Goal: Task Accomplishment & Management: Use online tool/utility

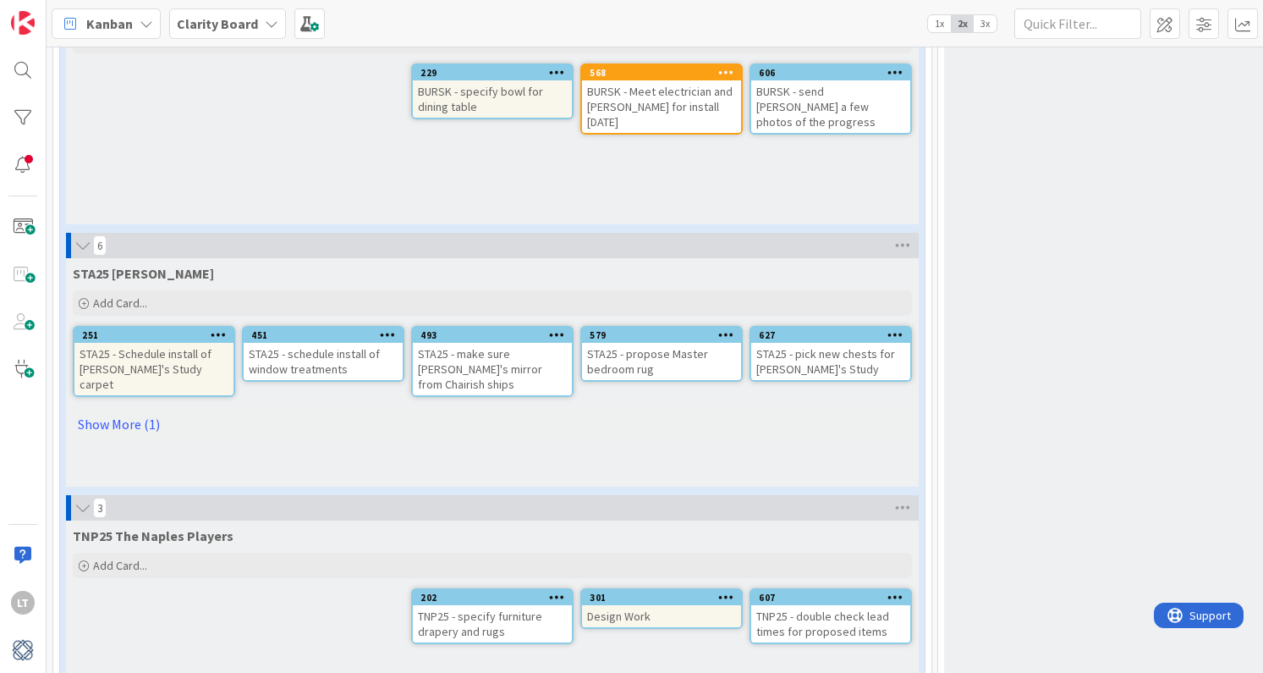
scroll to position [2628, 0]
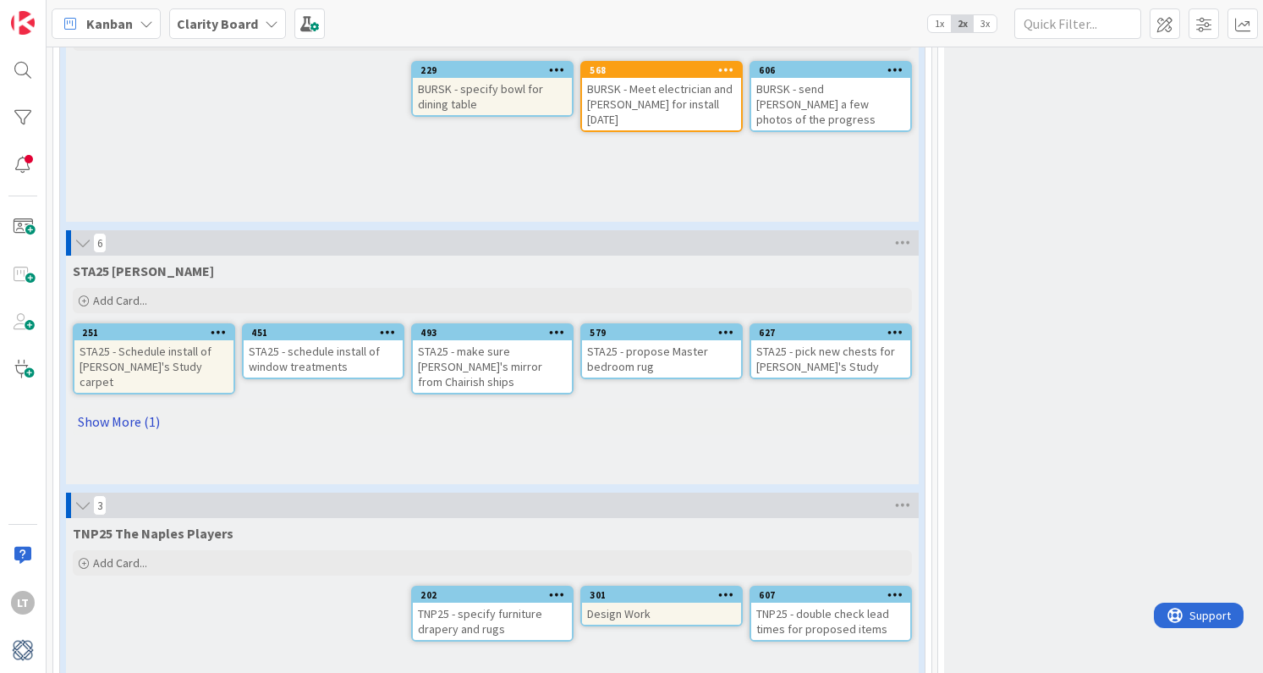
click at [121, 408] on link "Show More (1)" at bounding box center [492, 421] width 839 height 27
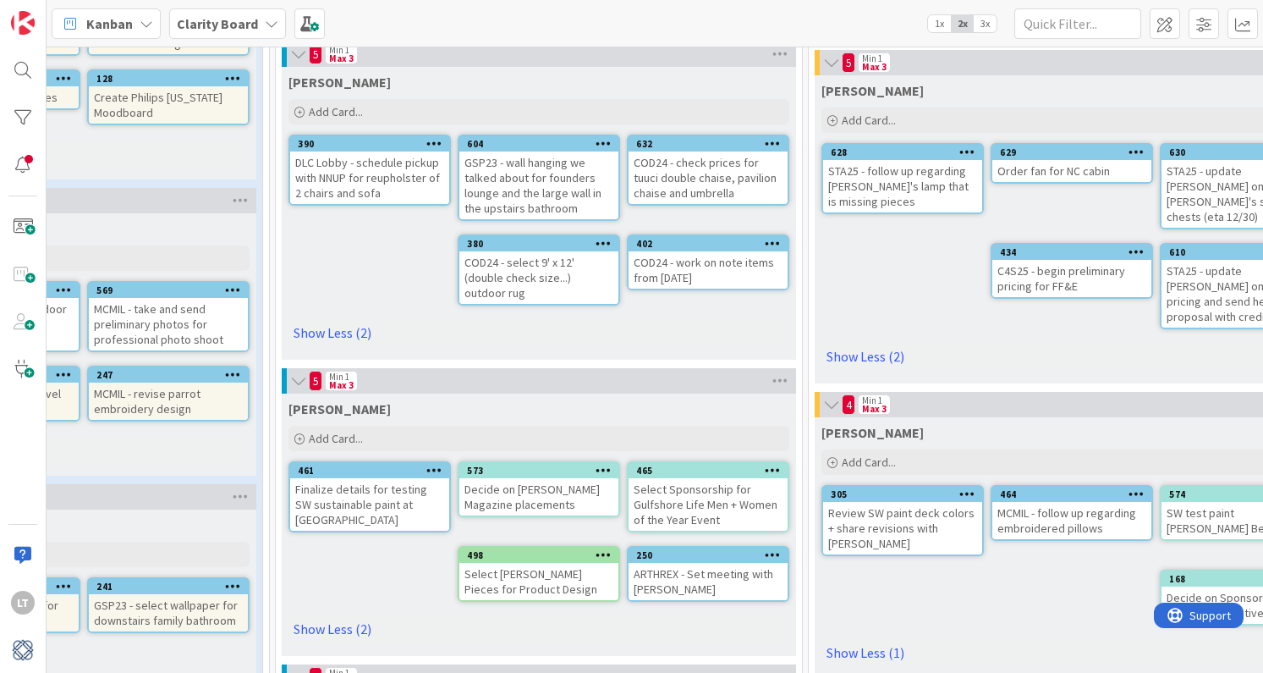
scroll to position [353, 663]
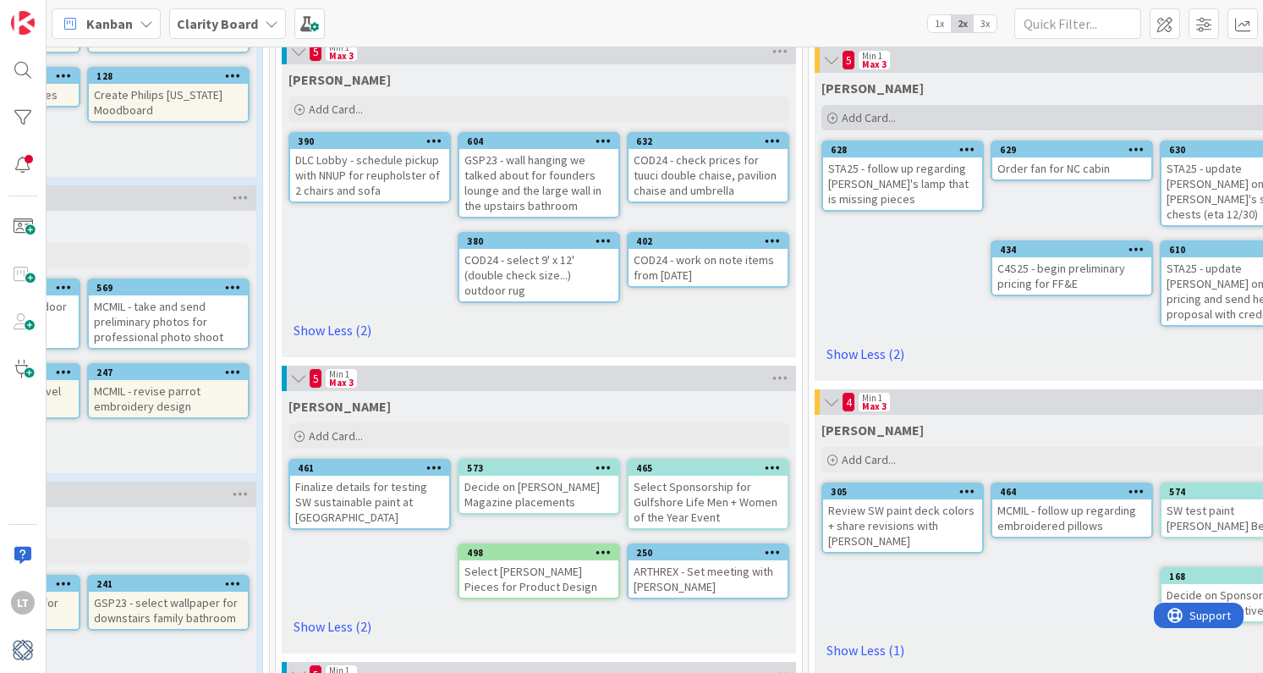
click at [889, 119] on span "Add Card..." at bounding box center [869, 117] width 54 height 15
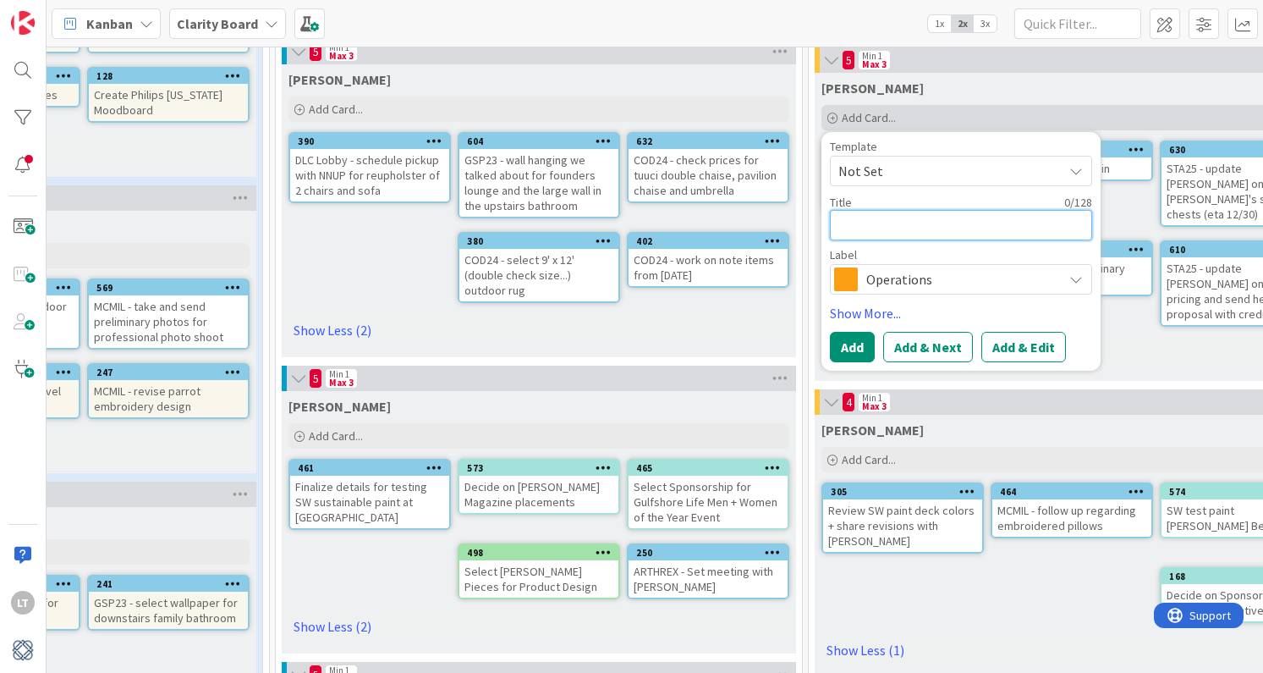
type textarea "g"
type textarea "x"
type textarea "gs"
type textarea "x"
type textarea "gsp"
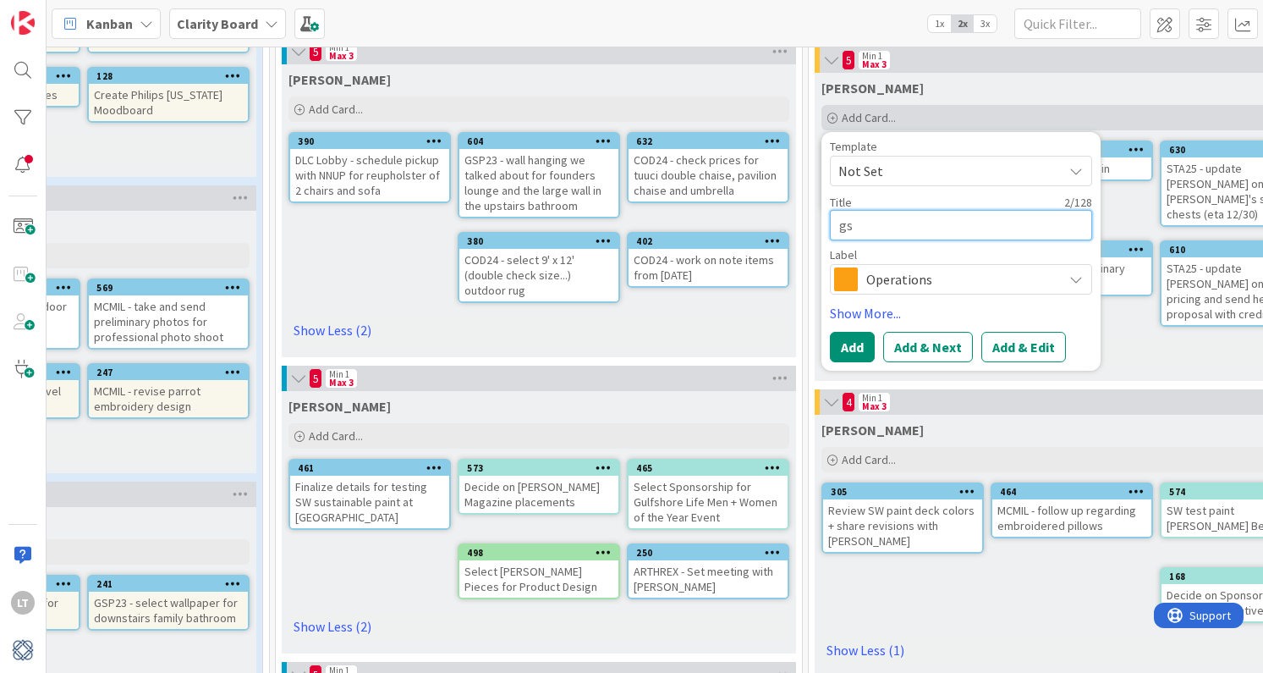
type textarea "x"
type textarea "gsp2"
type textarea "x"
type textarea "gsp23"
type textarea "x"
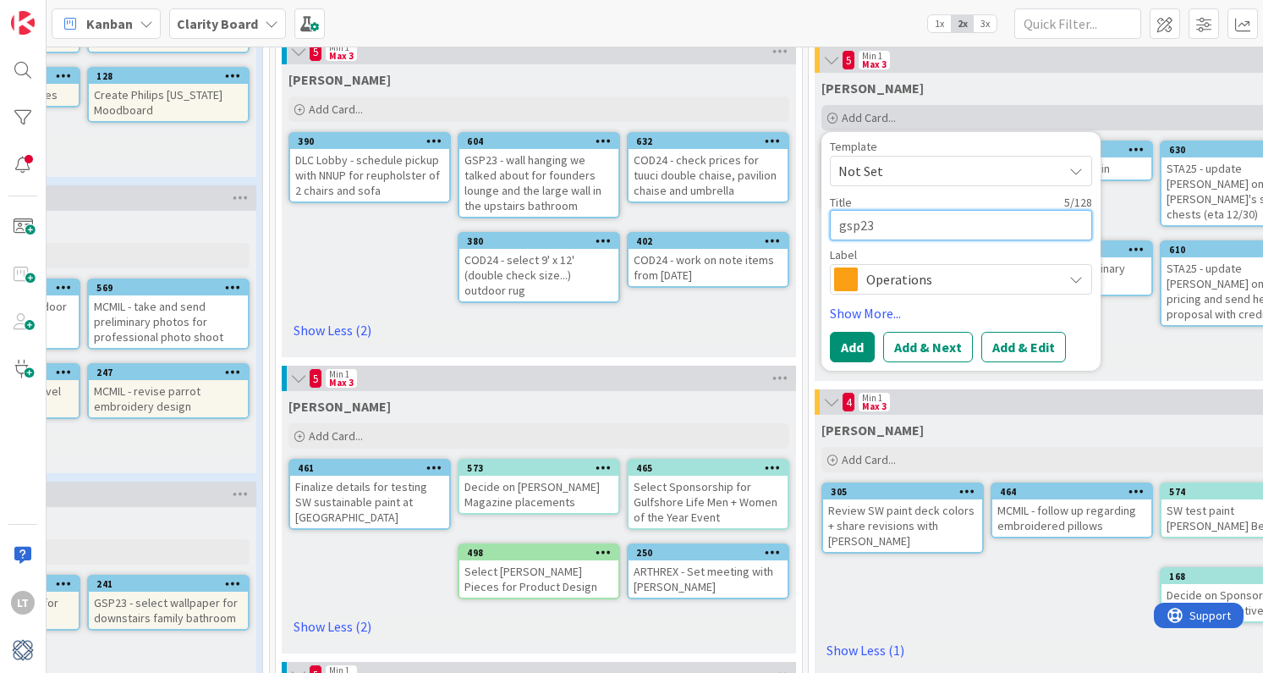
type textarea "gsp2"
type textarea "x"
type textarea "gsp"
type textarea "x"
type textarea "gs"
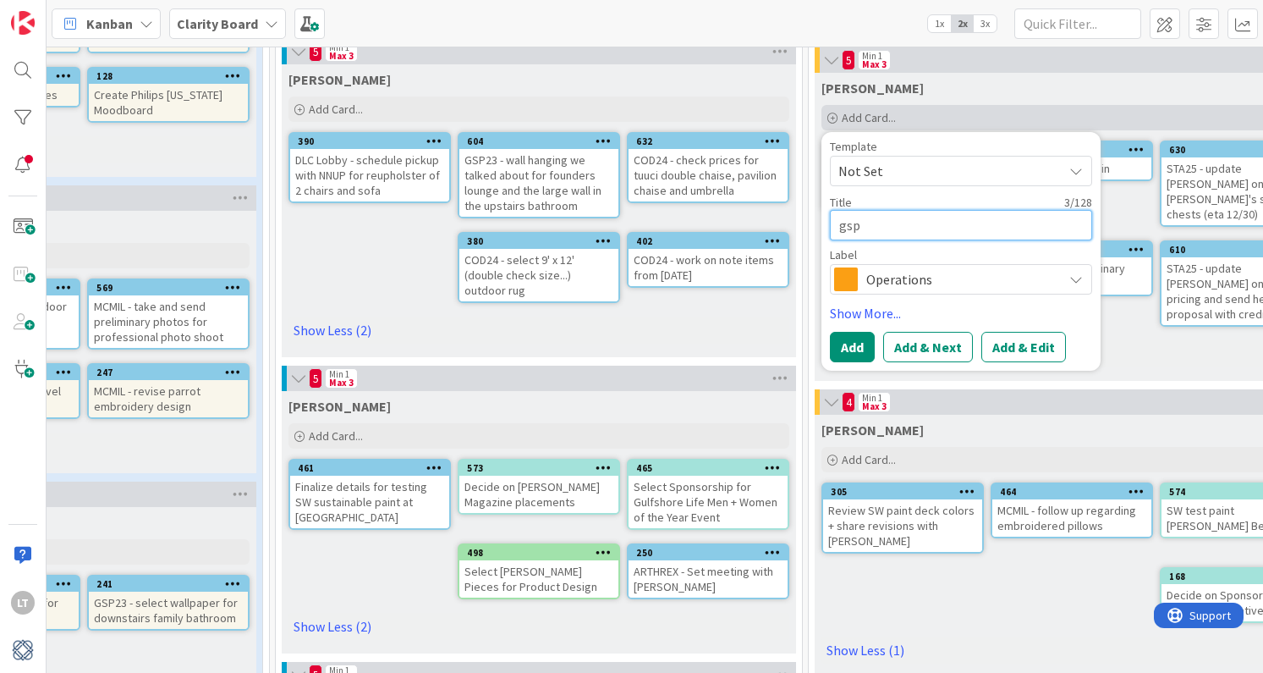
type textarea "x"
type textarea "g"
type textarea "x"
type textarea "g"
type textarea "x"
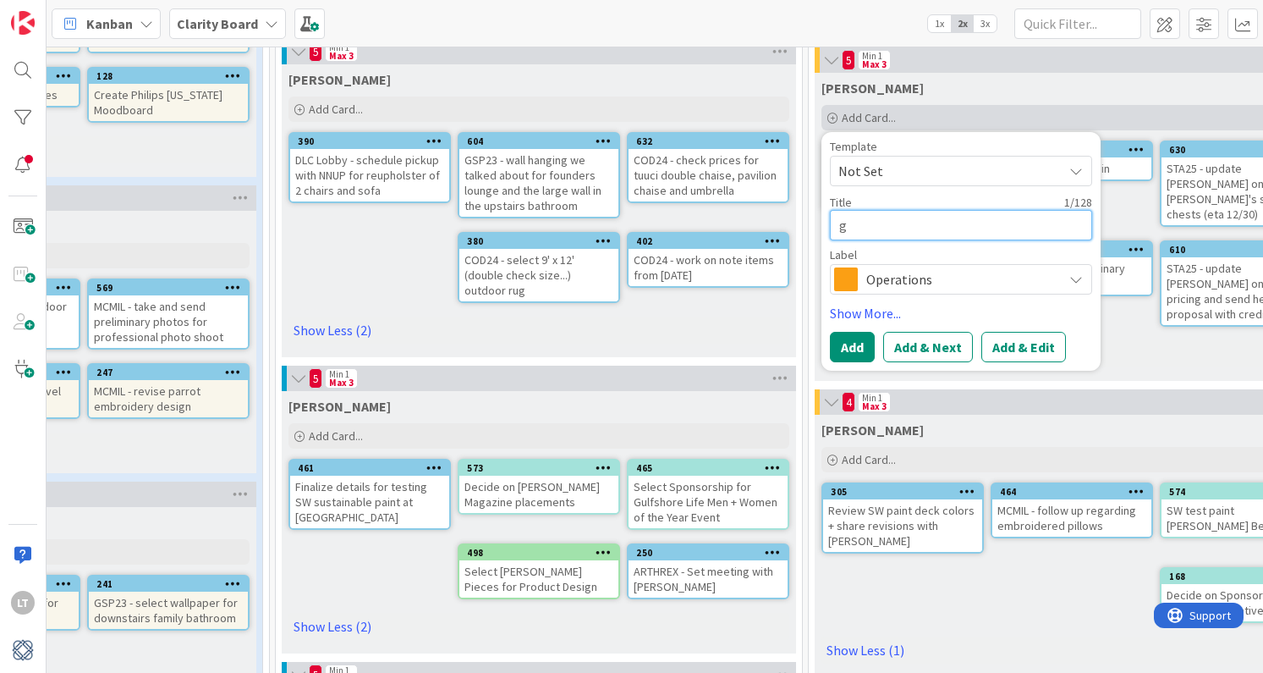
type textarea "gs"
type textarea "x"
type textarea "gsp"
type textarea "x"
type textarea "gsp2"
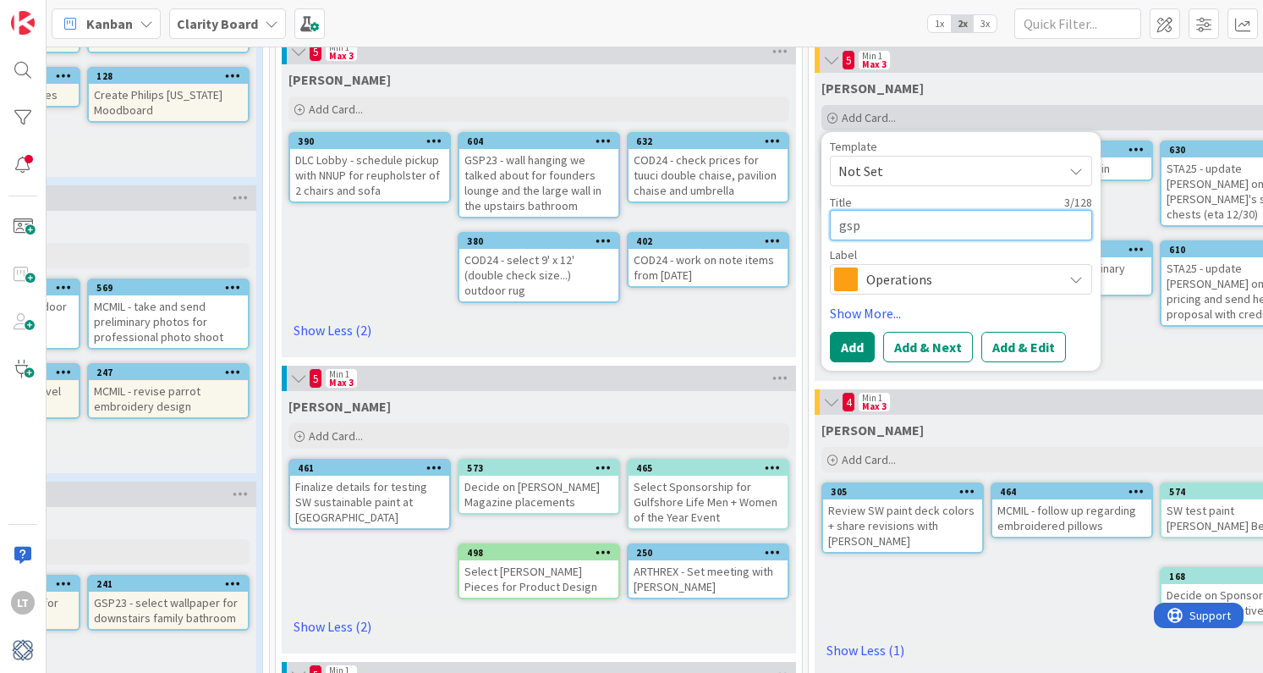
type textarea "x"
type textarea "gsp23"
type textarea "x"
type textarea "gsp23-"
type textarea "x"
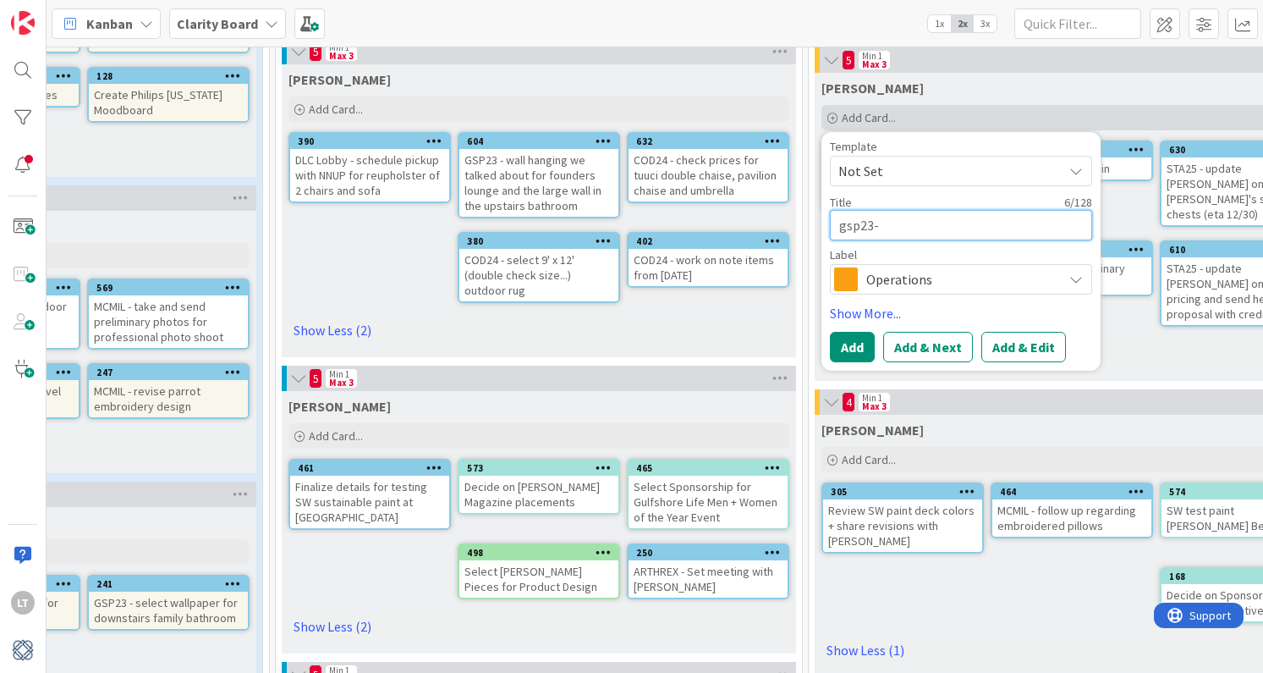
type textarea "gsp23"
type textarea "x"
type textarea "gsp2"
type textarea "x"
type textarea "gsp"
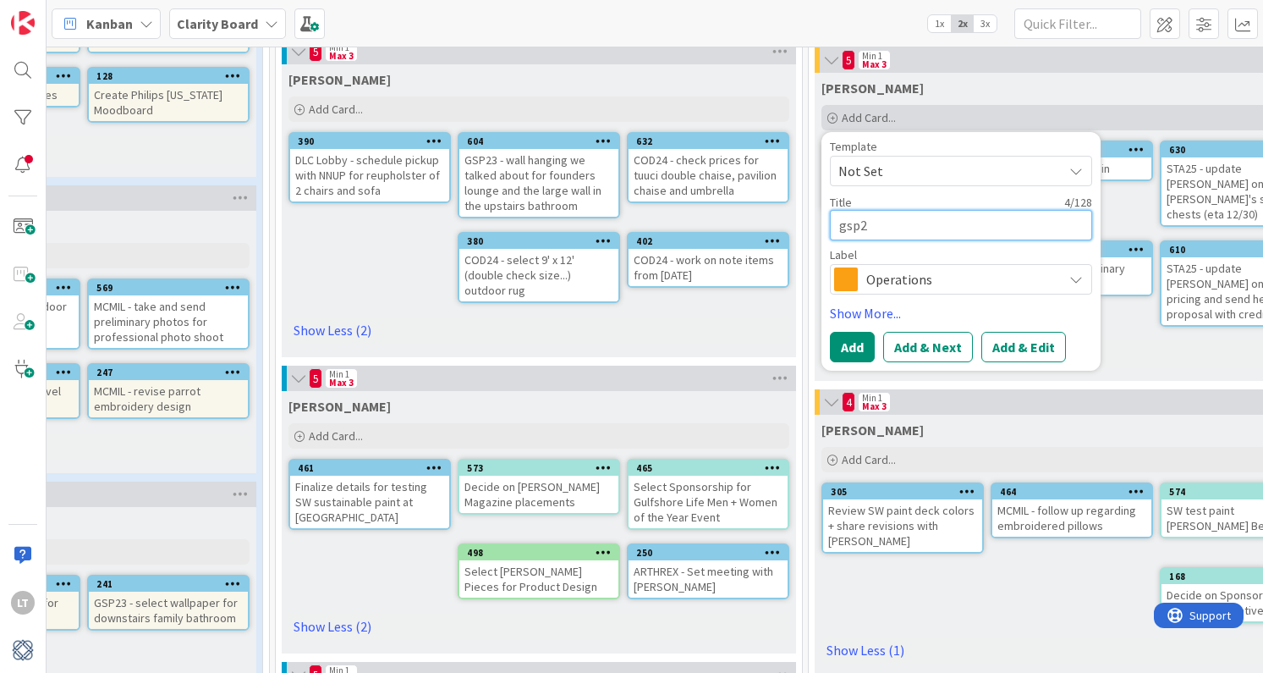
type textarea "x"
type textarea "gs"
type textarea "x"
type textarea "g"
type textarea "x"
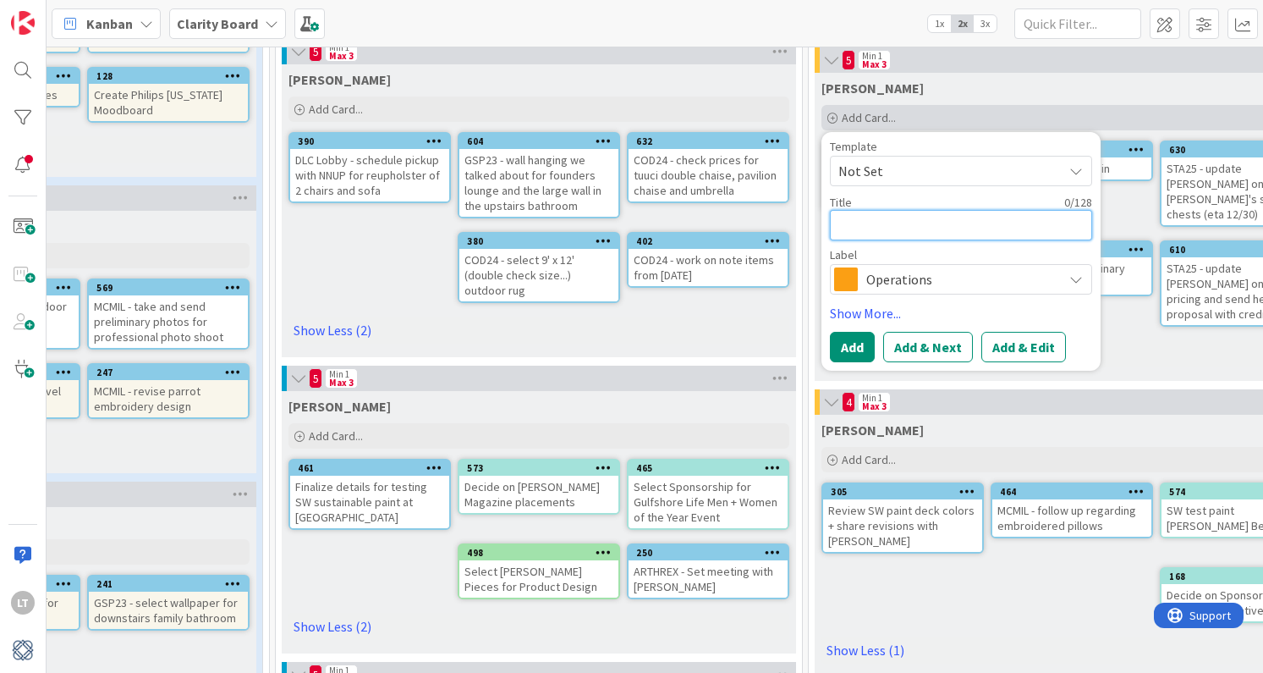
type textarea "G"
type textarea "x"
type textarea "GS"
type textarea "x"
type textarea "GSP"
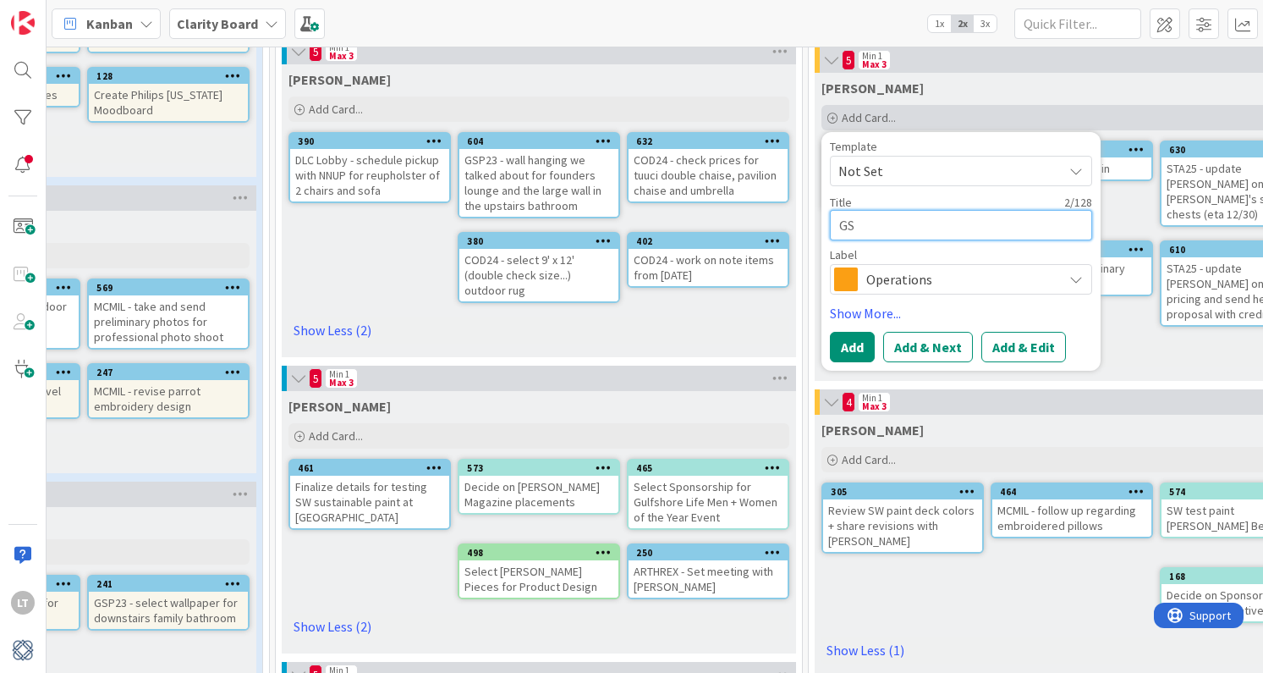
type textarea "x"
type textarea "GSP2"
type textarea "x"
type textarea "GSP23"
type textarea "x"
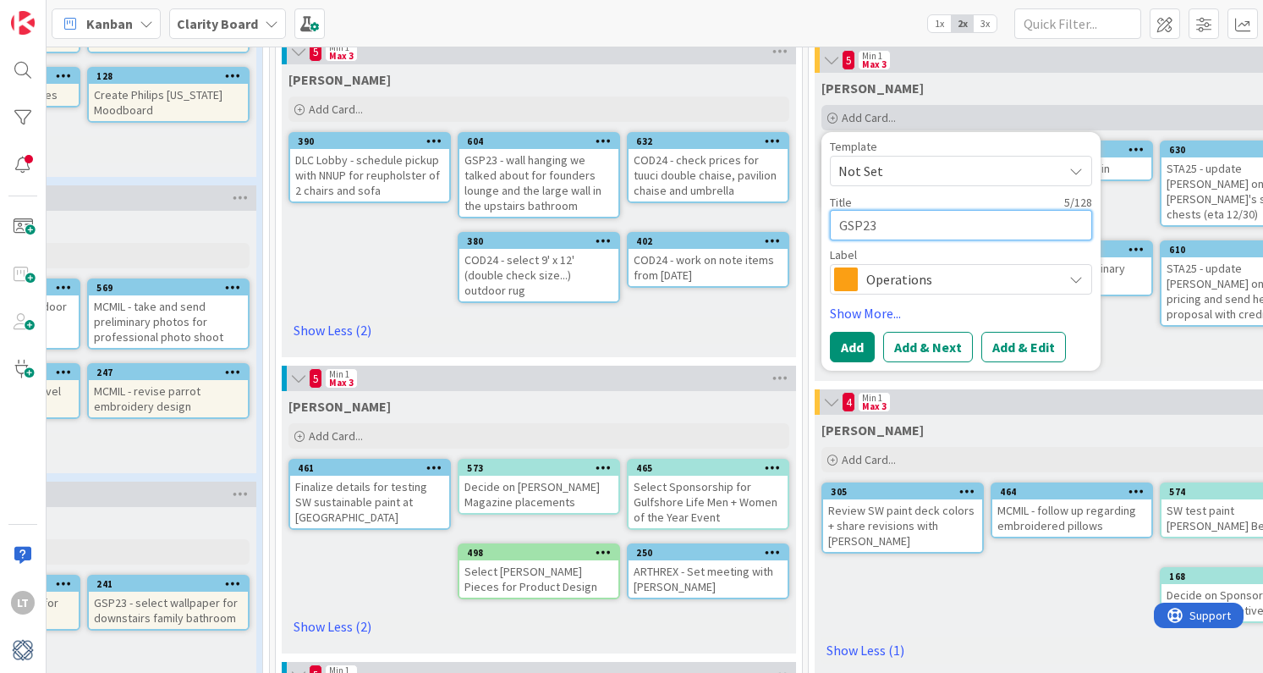
type textarea "GSP23-"
type textarea "x"
type textarea "GSP23-="
type textarea "x"
type textarea "GSP23-"
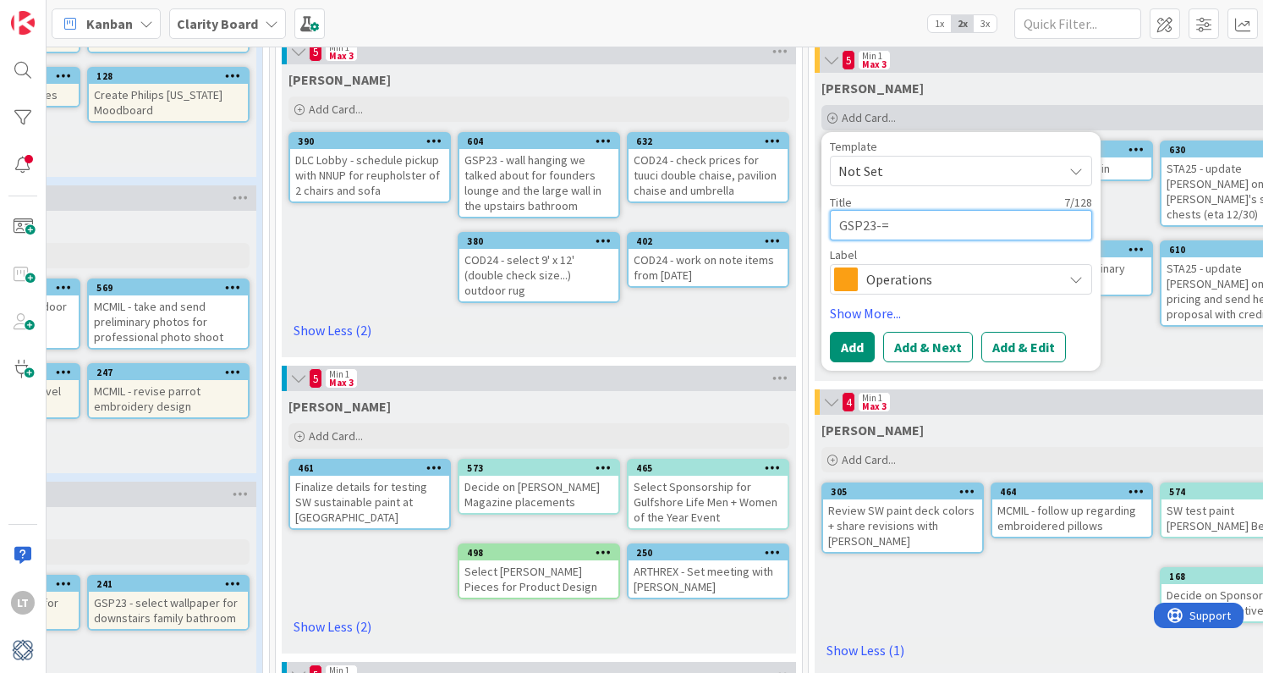
type textarea "x"
type textarea "GSP23"
type textarea "x"
type textarea "GSP23"
type textarea "x"
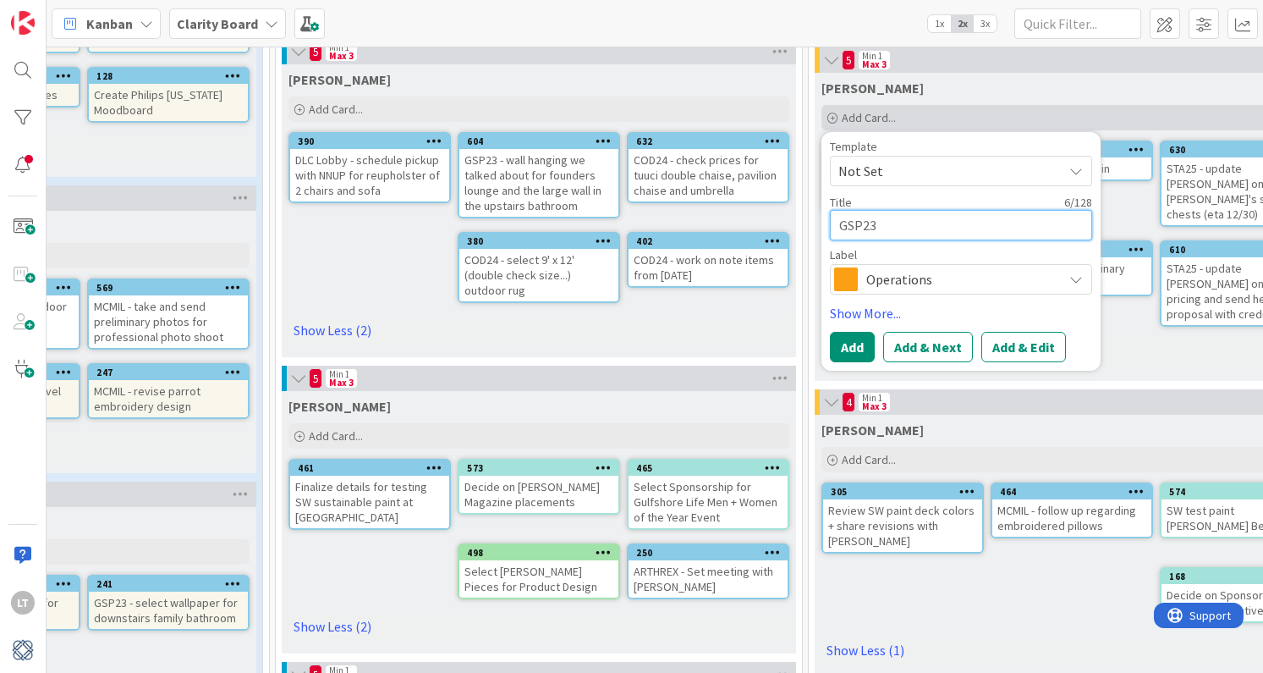
type textarea "GSP23 -"
type textarea "x"
type textarea "GSP23 -"
type textarea "x"
type textarea "GSP23 - r"
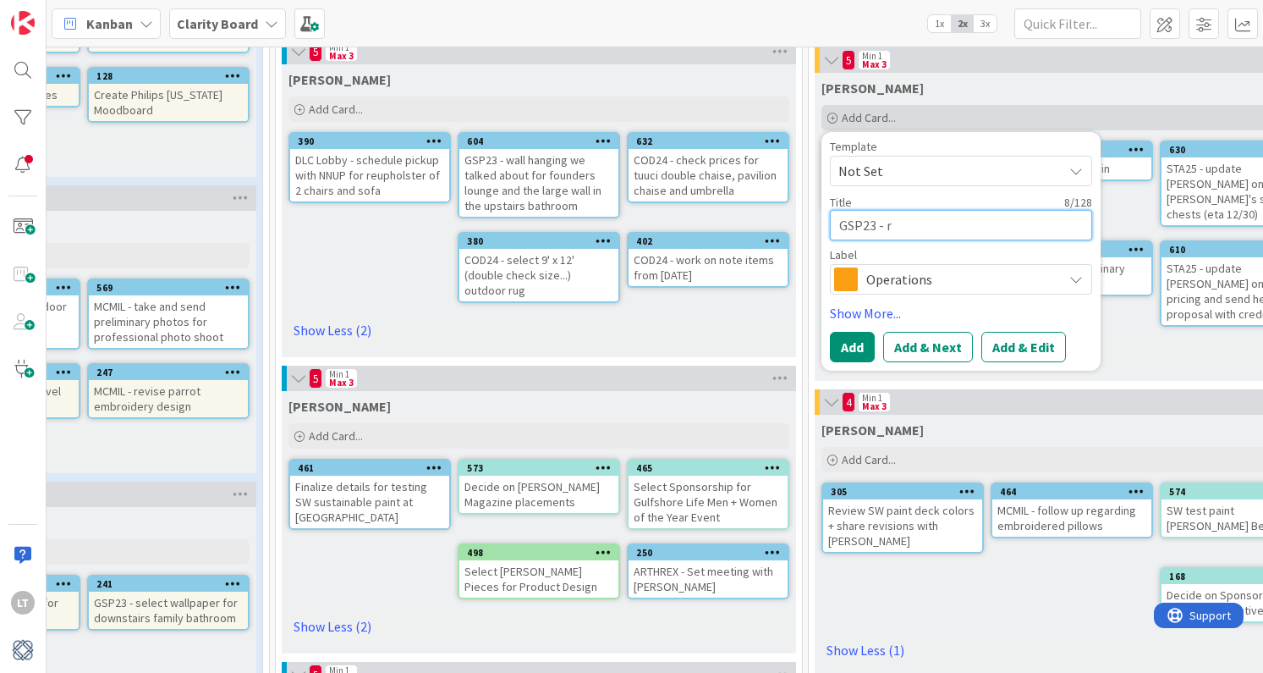
type textarea "x"
type textarea "GSP23 - rp"
type textarea "x"
type textarea "GSP23 - rp="
type textarea "x"
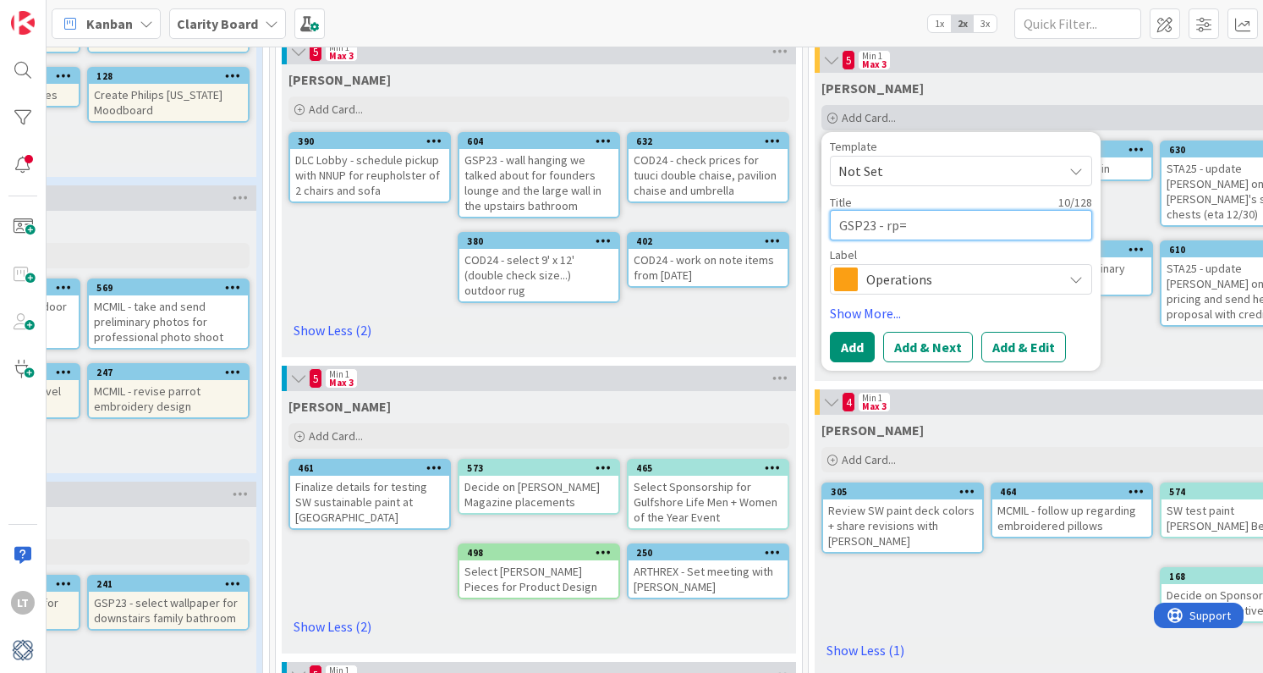
type textarea "GSP23 - rp=="
type textarea "x"
type textarea "GSP23 - rp==="
type textarea "x"
type textarea "GSP23 - rp=="
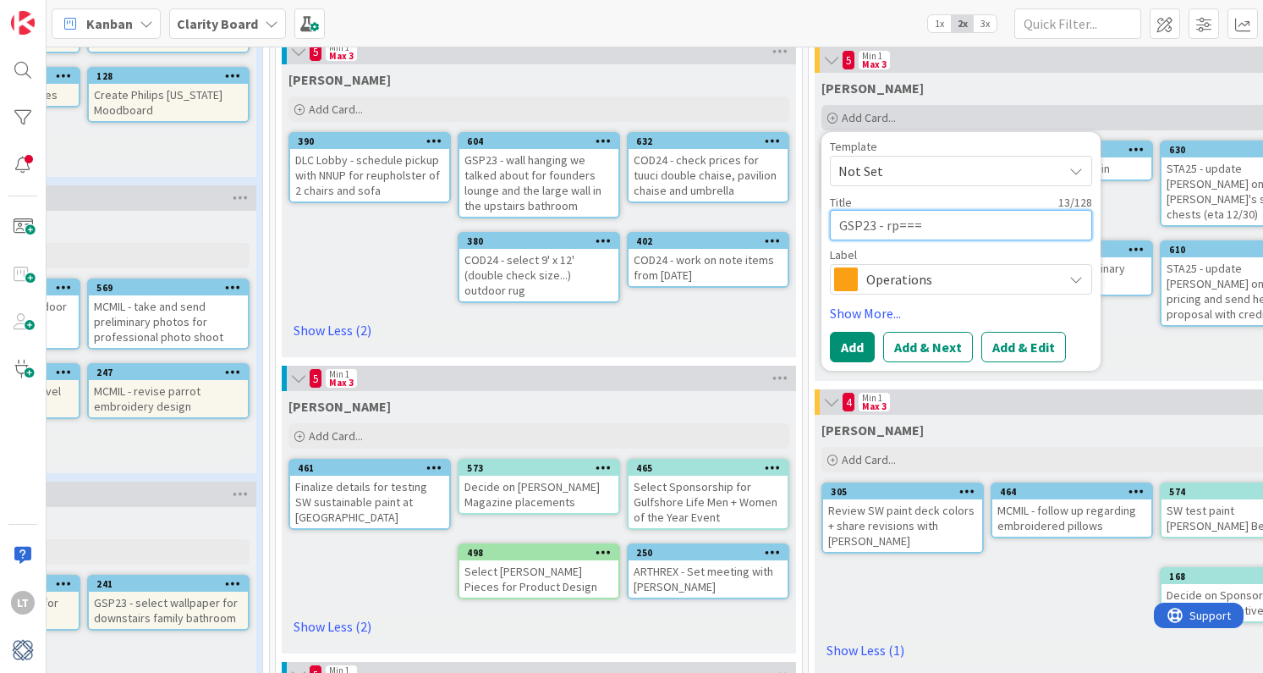
type textarea "x"
type textarea "GSP23 - rp="
type textarea "x"
type textarea "GSP23 - rp"
type textarea "x"
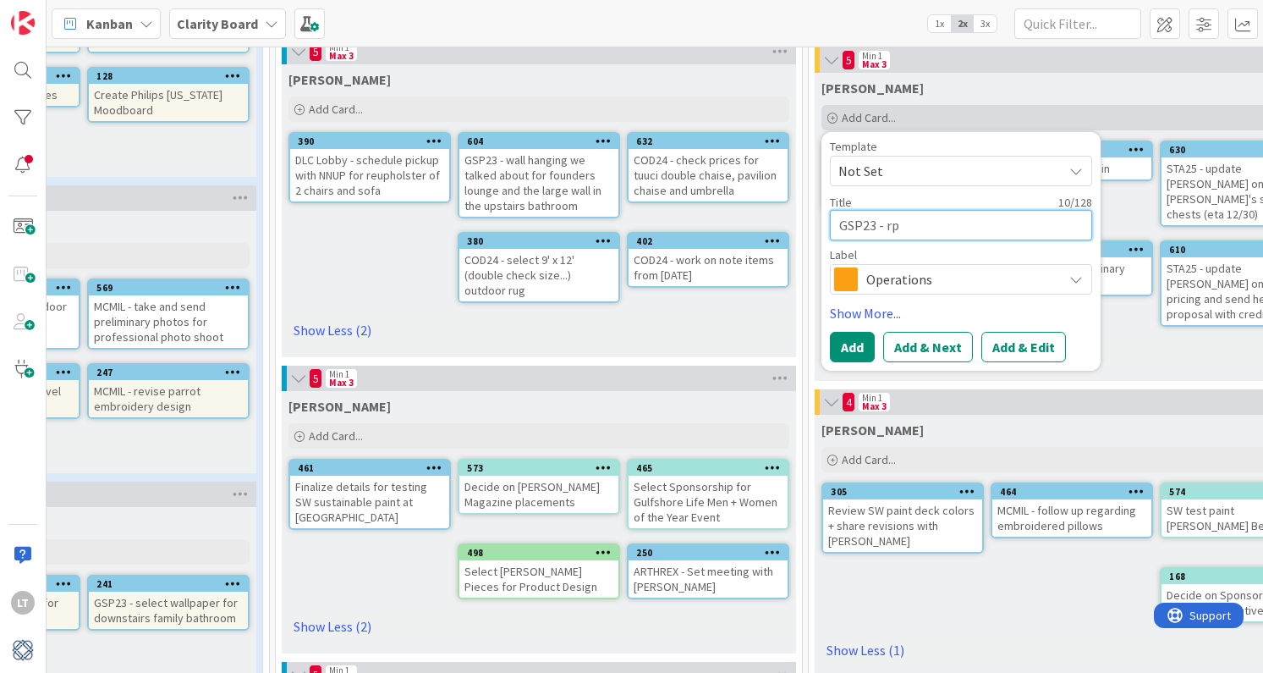
type textarea "GSP23 - r"
type textarea "x"
type textarea "GSP23 -"
type textarea "x"
type textarea "GSP23 - p"
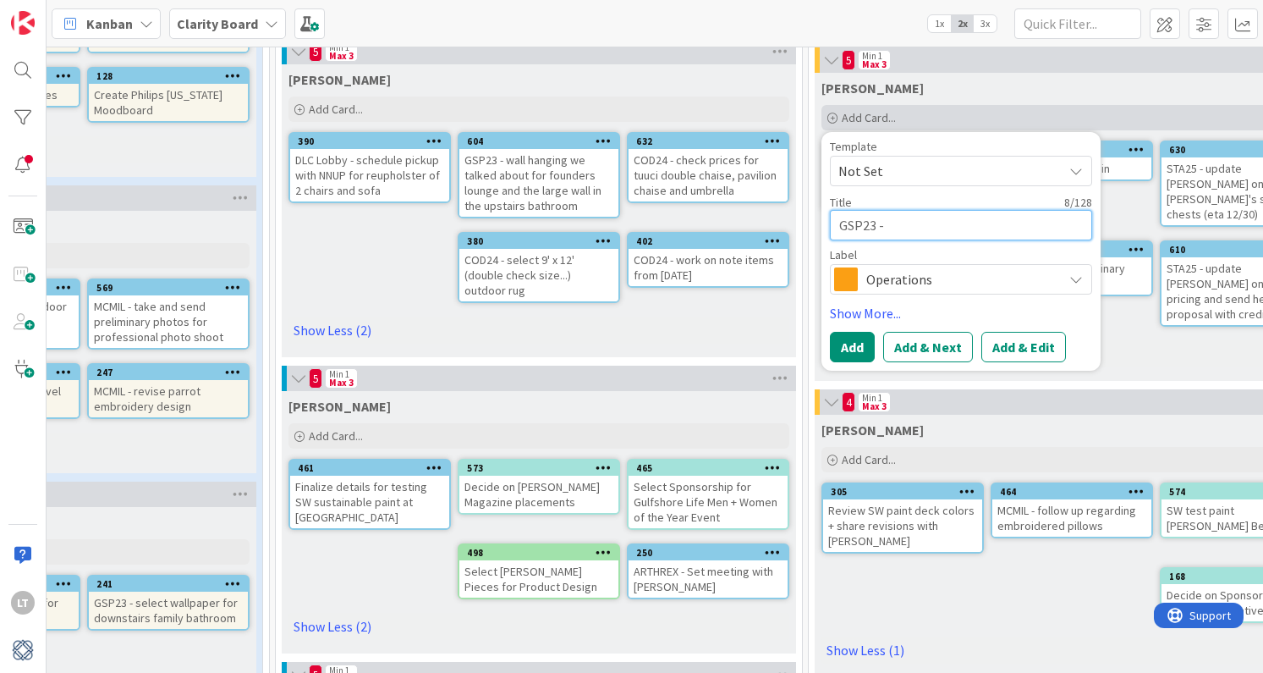
type textarea "x"
type textarea "GSP23 - pr"
type textarea "x"
type textarea "GSP23 - pri"
type textarea "x"
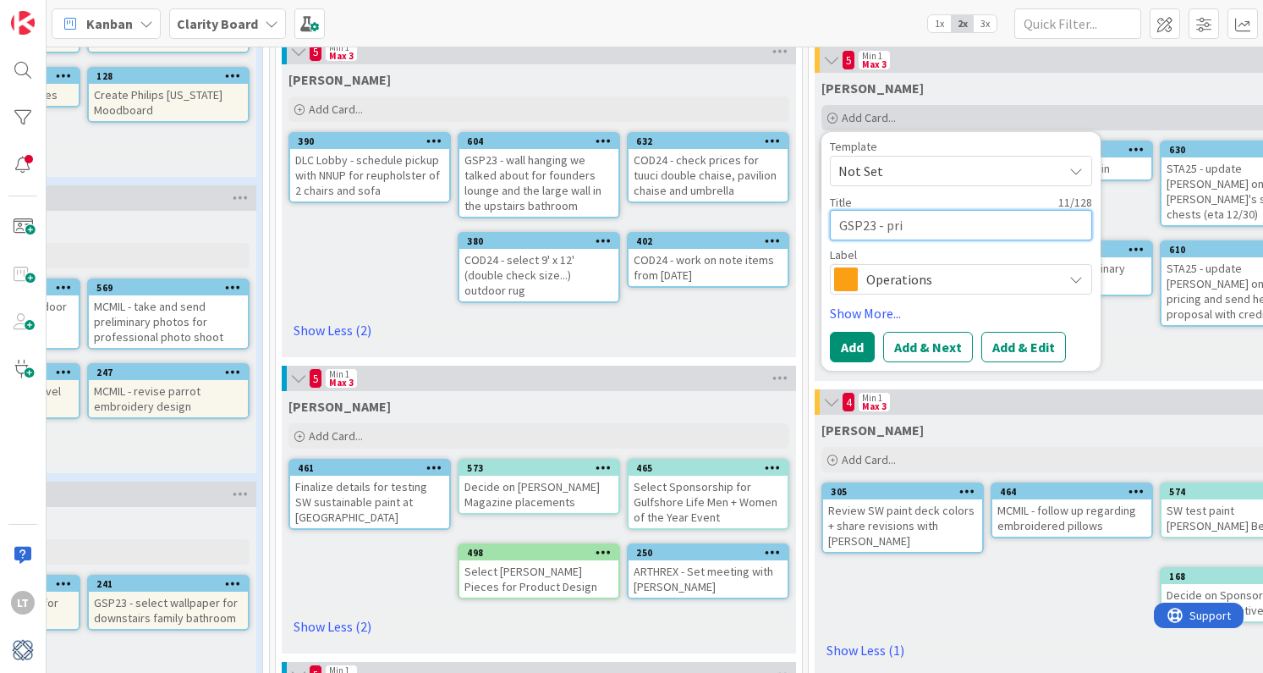
type textarea "GSP23 - prin"
type textarea "x"
type textarea "GSP23 - print"
type textarea "x"
type textarea "GSP23 - print"
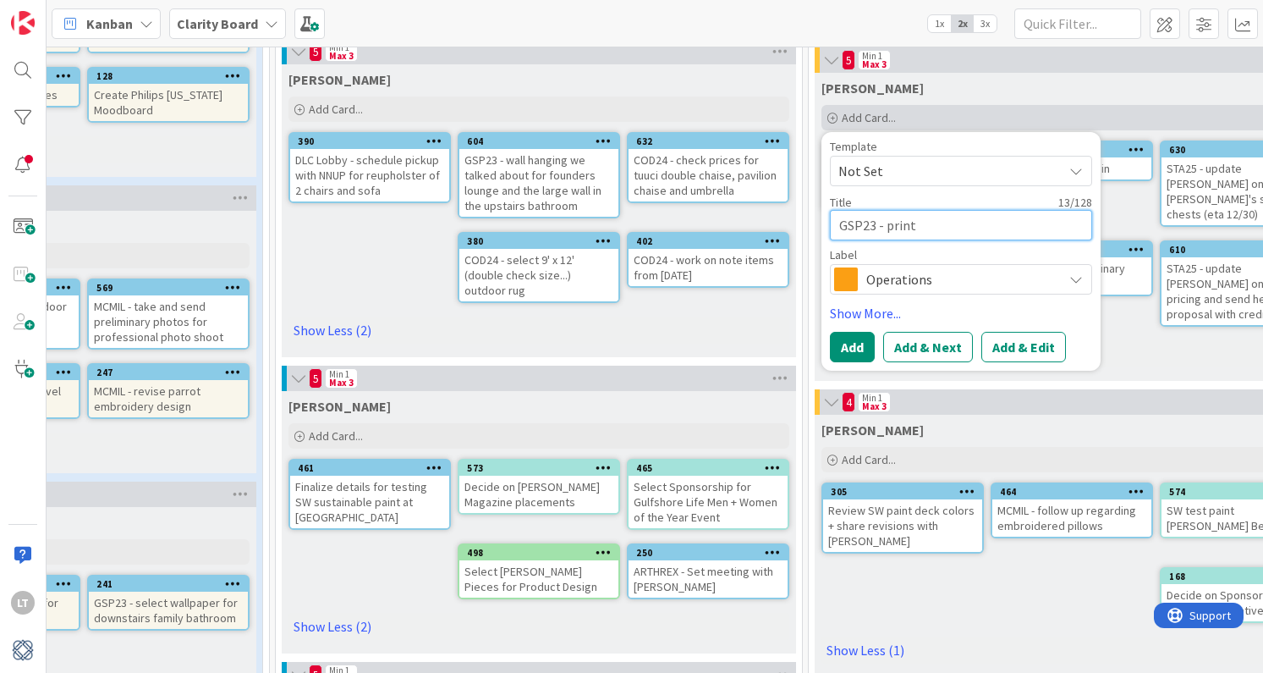
type textarea "x"
type textarea "GSP23 - print a"
type textarea "x"
type textarea "GSP23 - print an"
type textarea "x"
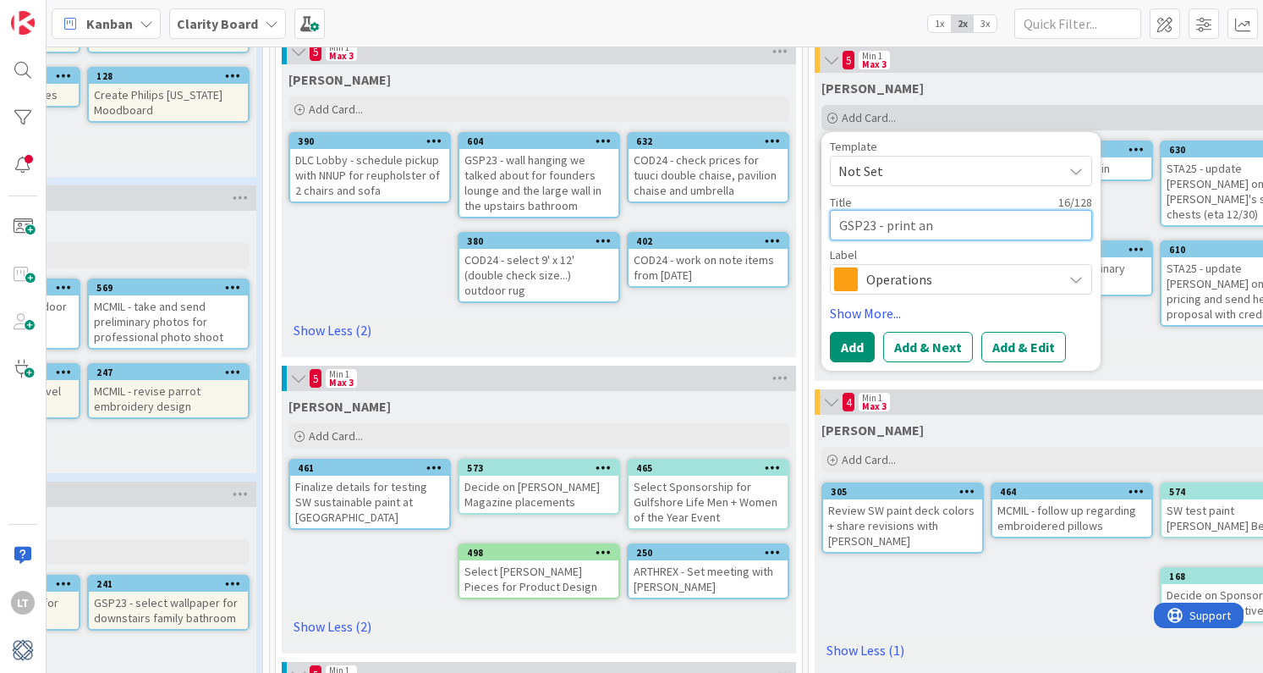
type textarea "GSP23 - print and"
type textarea "x"
type textarea "GSP23 - print and"
type textarea "x"
type textarea "GSP23 - print and"
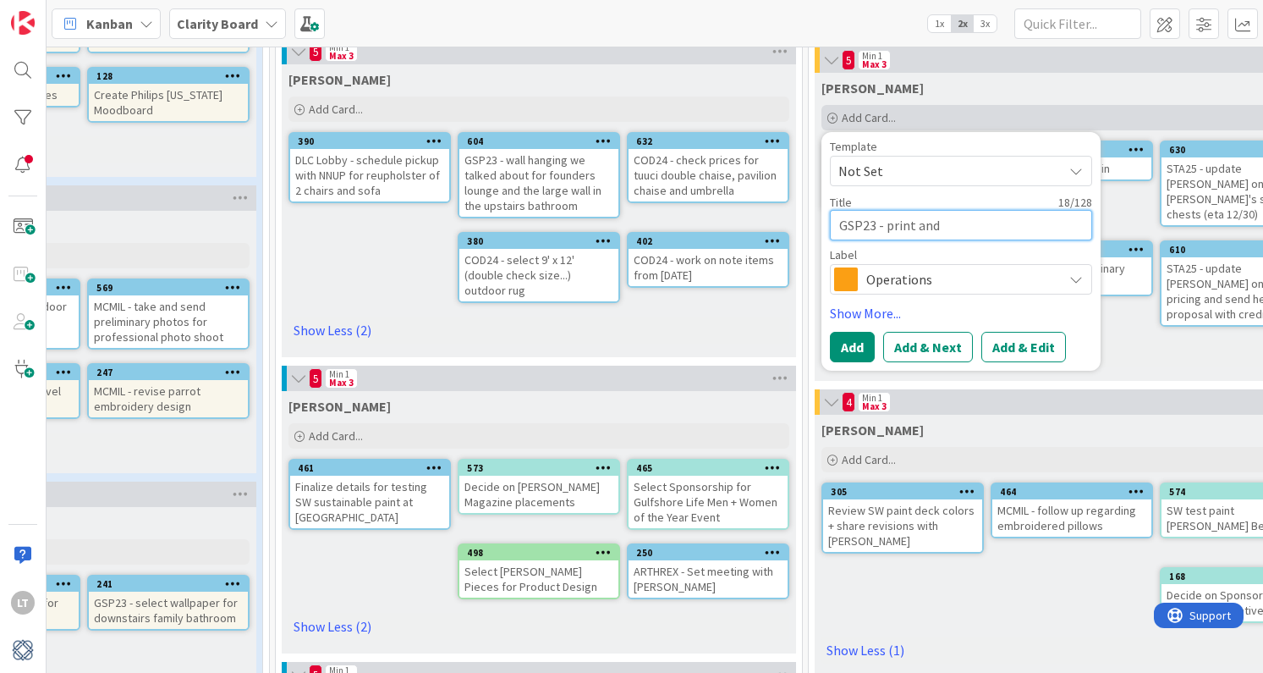
type textarea "x"
type textarea "GSP23 - print an"
type textarea "x"
type textarea "GSP23 - print a"
type textarea "x"
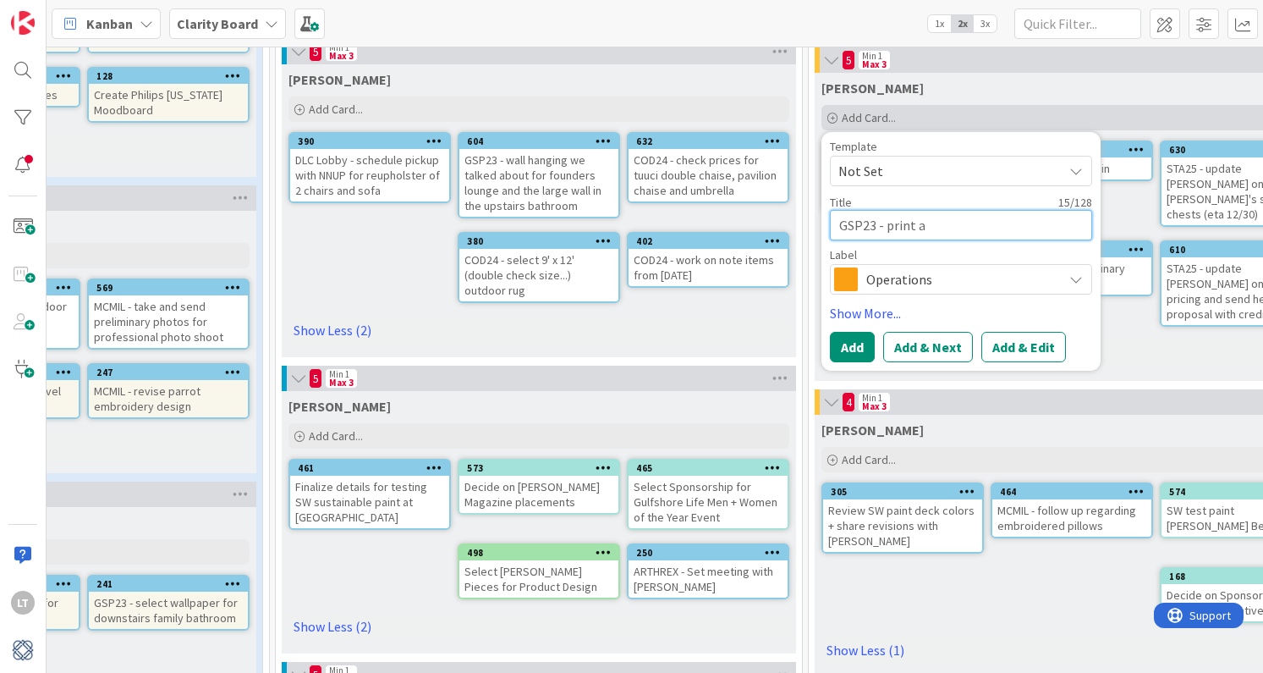
type textarea "GSP23 - print"
type textarea "x"
type textarea "GSP23 - print P"
type textarea "x"
type textarea "GSP23 - print PO"
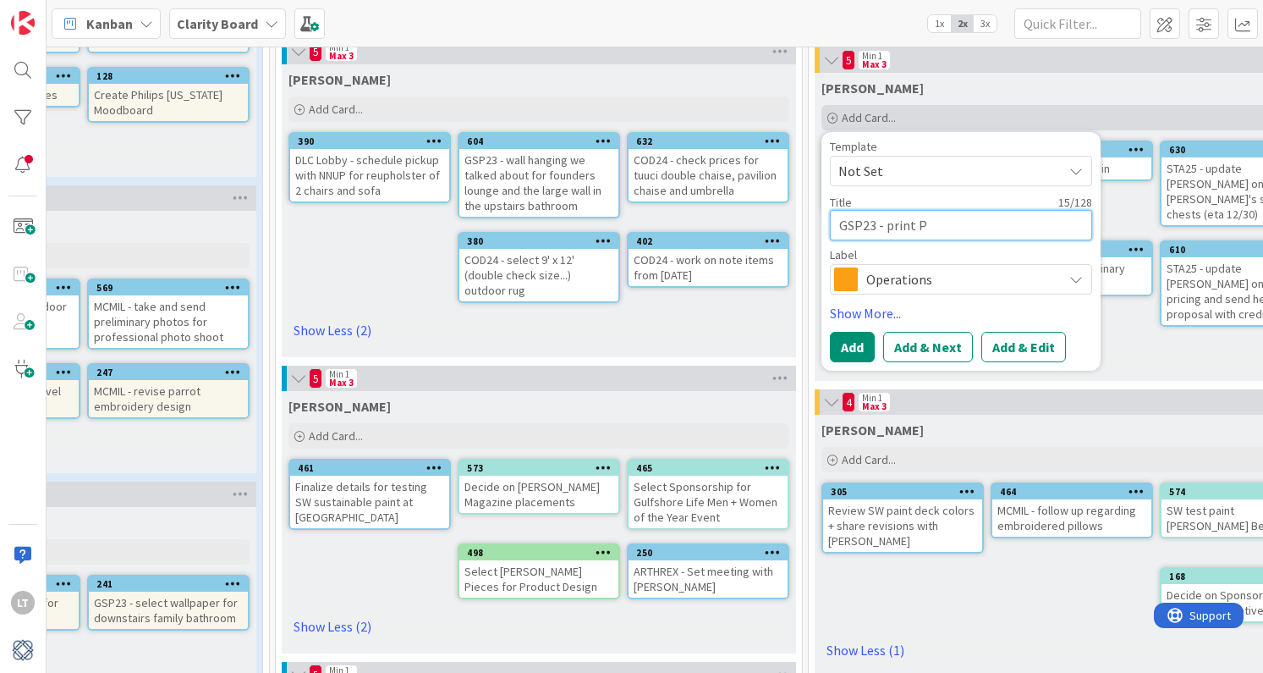
type textarea "x"
type textarea "GSP23 - print PO'"
type textarea "x"
type textarea "GSP23 - print PO's"
type textarea "x"
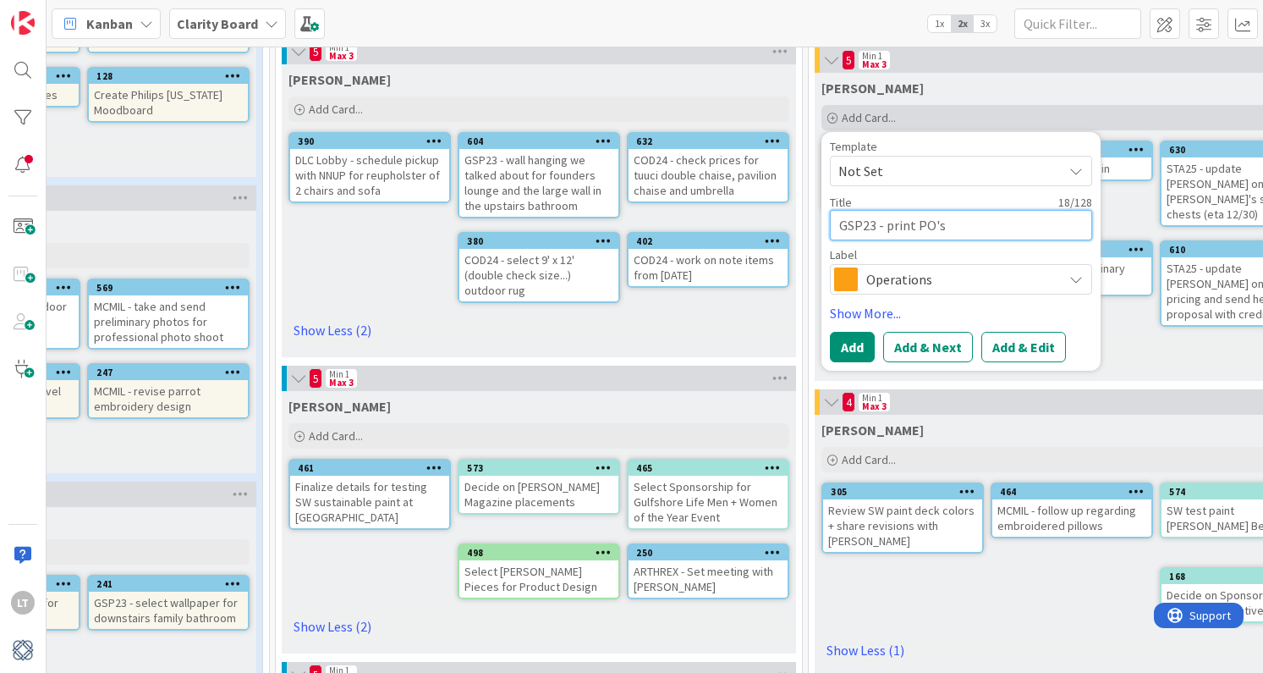
type textarea "GSP23 - print PO's"
type textarea "x"
type textarea "GSP23 - print PO's f"
type textarea "x"
type textarea "GSP23 - print PO's fr"
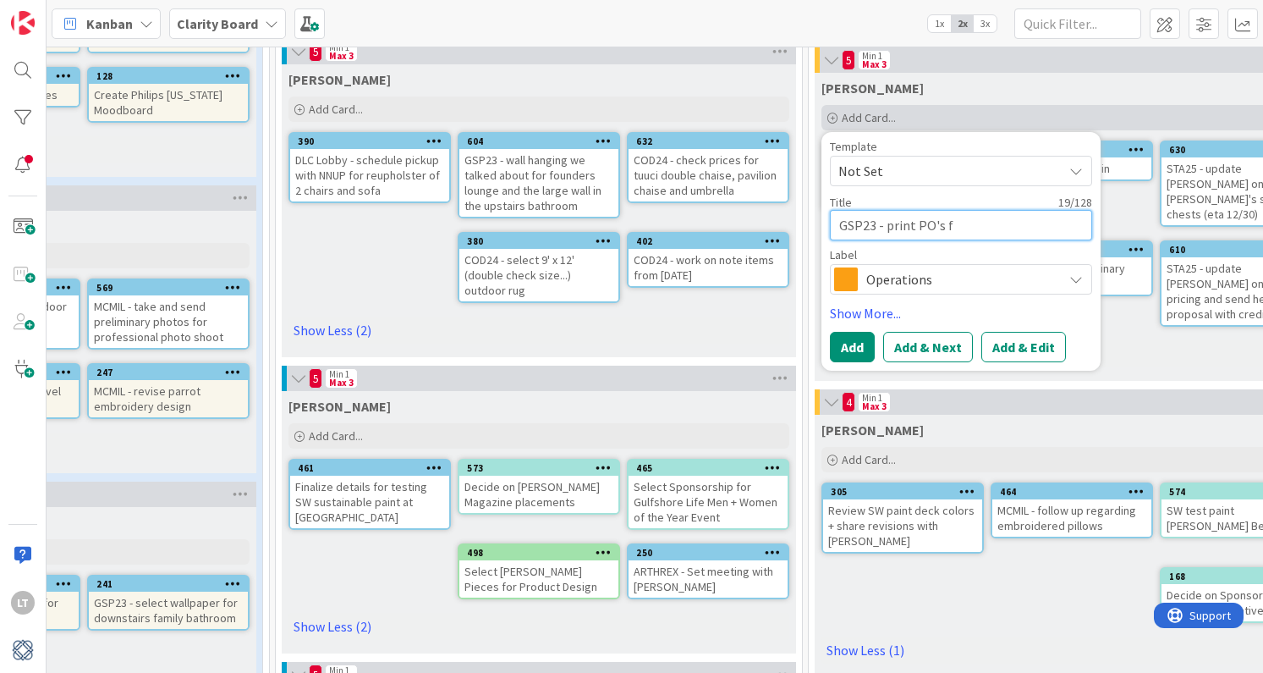
type textarea "x"
type textarea "GSP23 - print PO's fro"
type textarea "x"
type textarea "GSP23 - print PO's from"
type textarea "x"
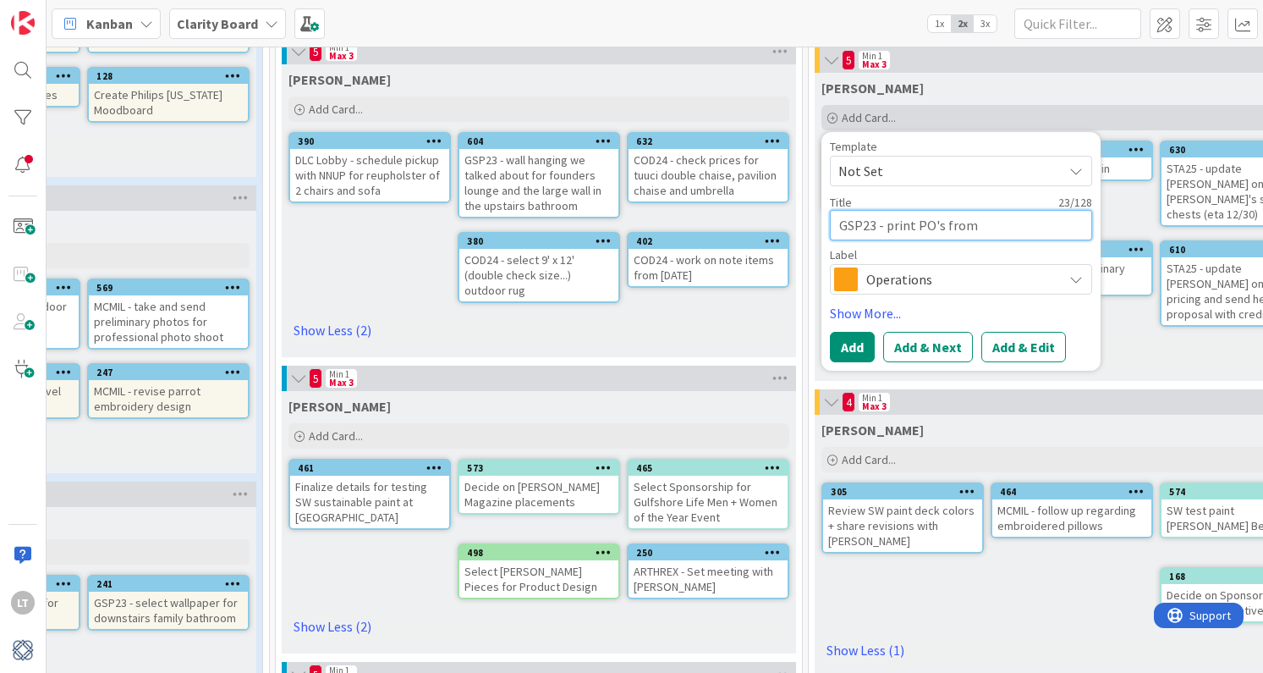
type textarea "GSP23 - print PO's from"
type textarea "x"
type textarea "GSP23 - print PO's from p"
type textarea "x"
type textarea "GSP23 - print PO's from pr"
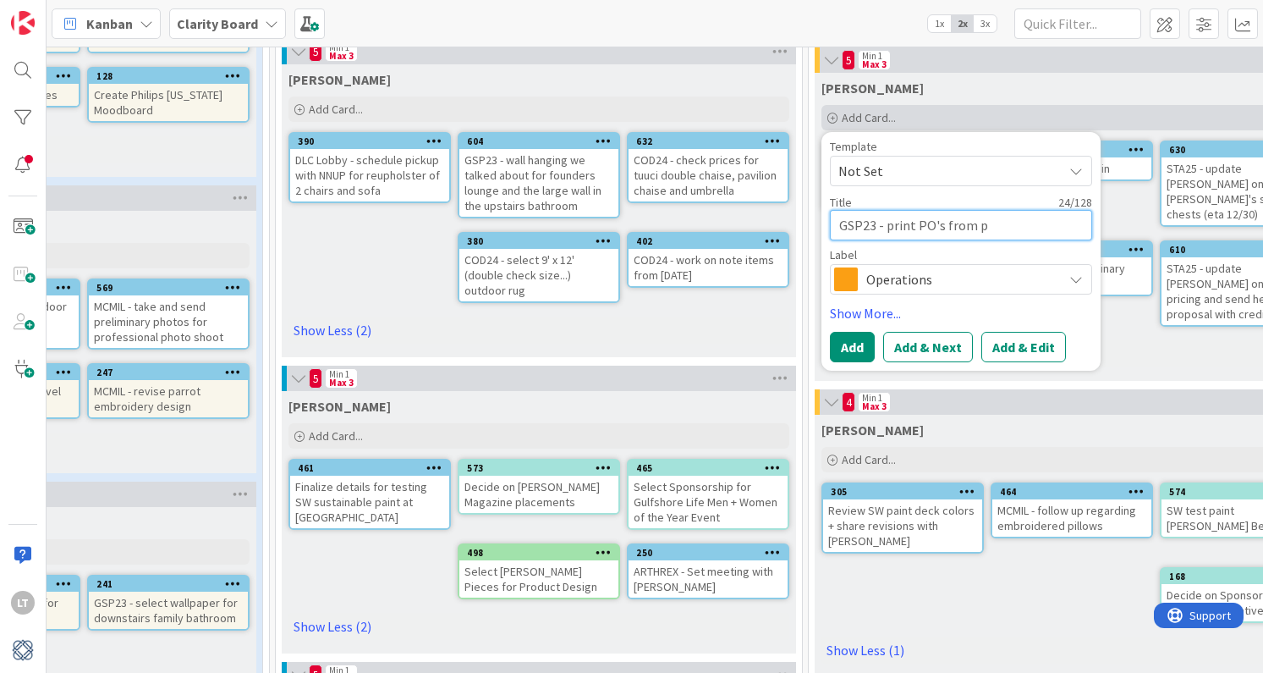
type textarea "x"
type textarea "GSP23 - print PO's from pro"
type textarea "x"
type textarea "GSP23 - print PO's from prop"
type textarea "x"
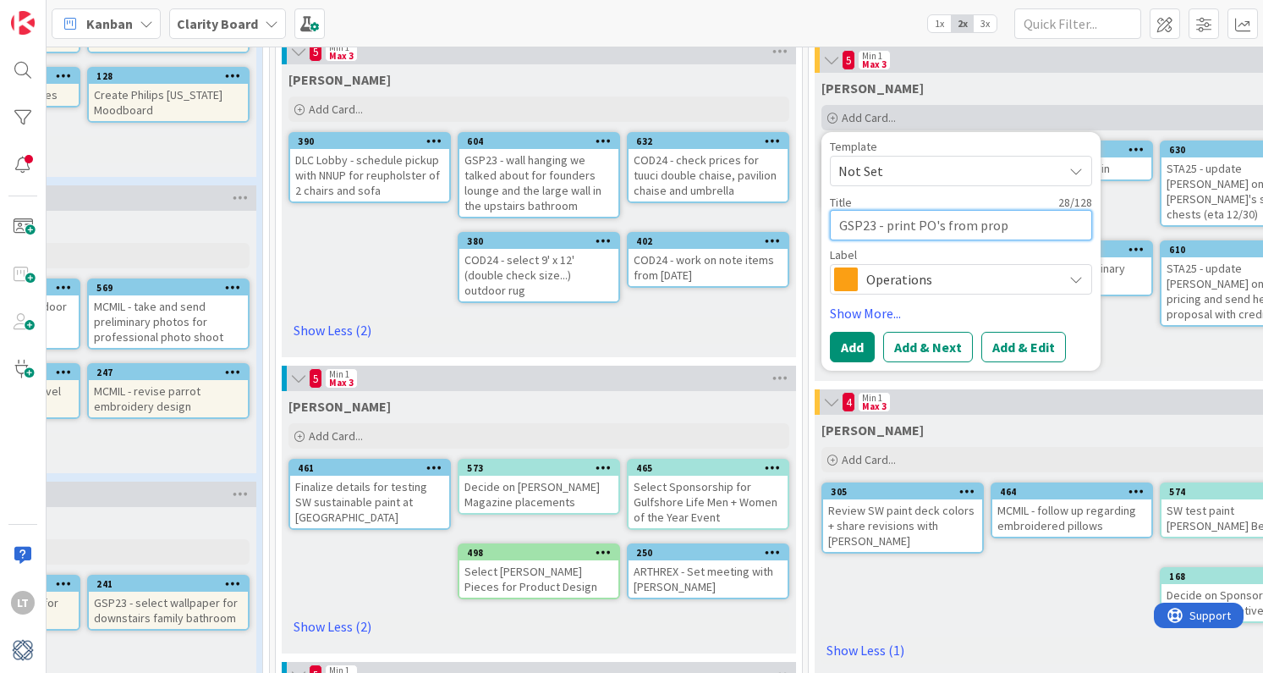
type textarea "GSP23 - print PO's from propo"
type textarea "x"
type textarea "GSP23 - print PO's from propos"
type textarea "x"
type textarea "GSP23 - print PO's from proposa"
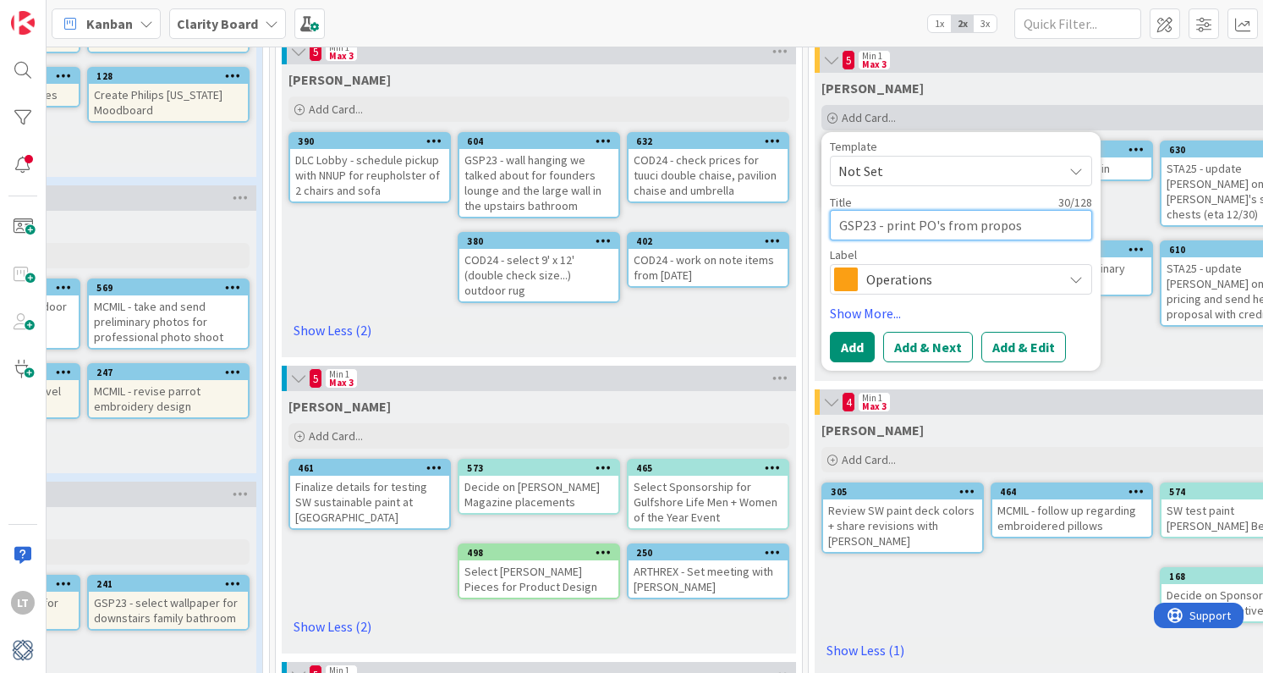
type textarea "x"
type textarea "GSP23 - print PO's from proposal"
type textarea "x"
type textarea "GSP23 - print PO's from proposals"
type textarea "x"
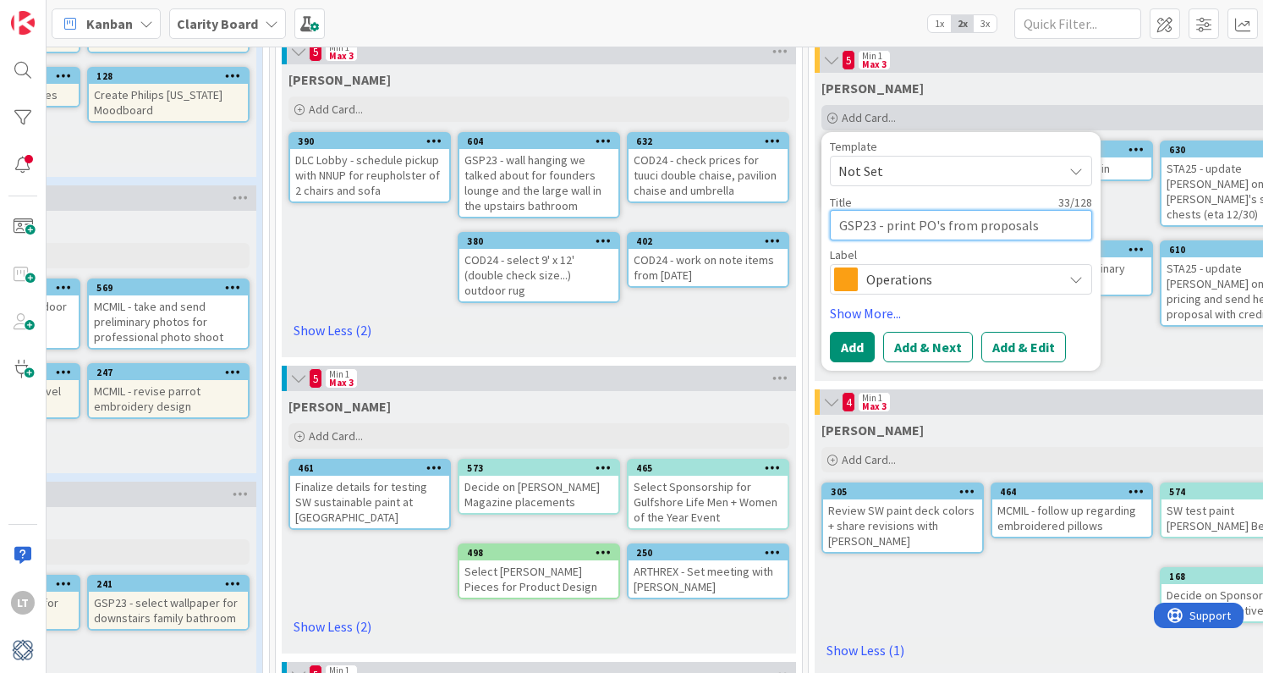
type textarea "GSP23 - print PO's from proposals"
type textarea "x"
type textarea "GSP23 - print PO's from proposals p"
type textarea "x"
type textarea "GSP23 - print PO's from proposals pa"
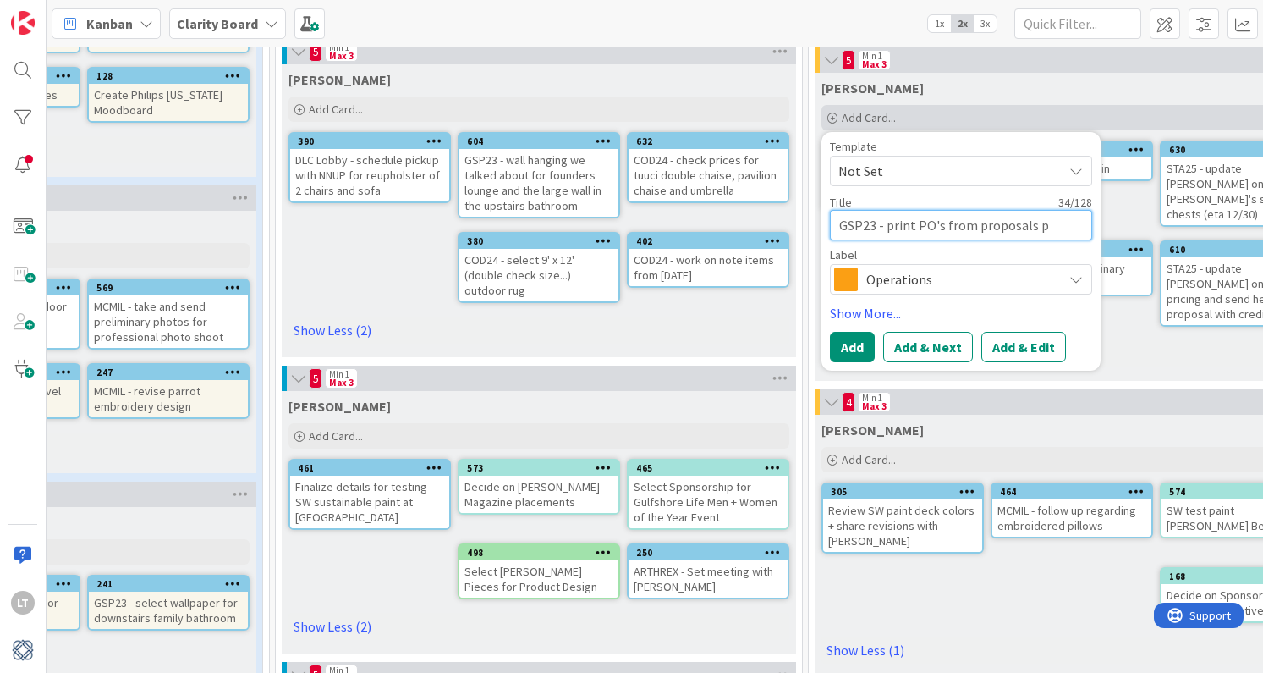
type textarea "x"
type textarea "GSP23 - print PO's from proposals pai"
type textarea "x"
type textarea "GSP23 - print PO's from proposals paid"
type textarea "x"
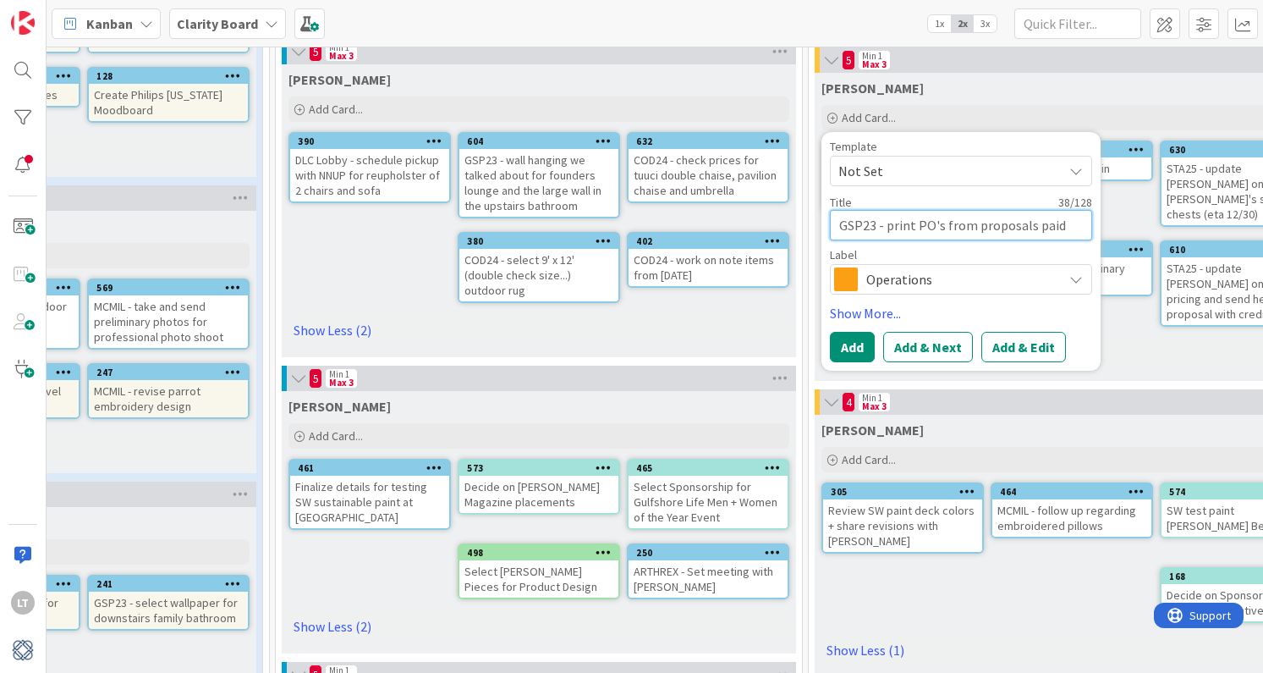
type textarea "GSP23 - print PO's from proposals paid"
click at [1071, 278] on icon at bounding box center [1077, 279] width 14 height 14
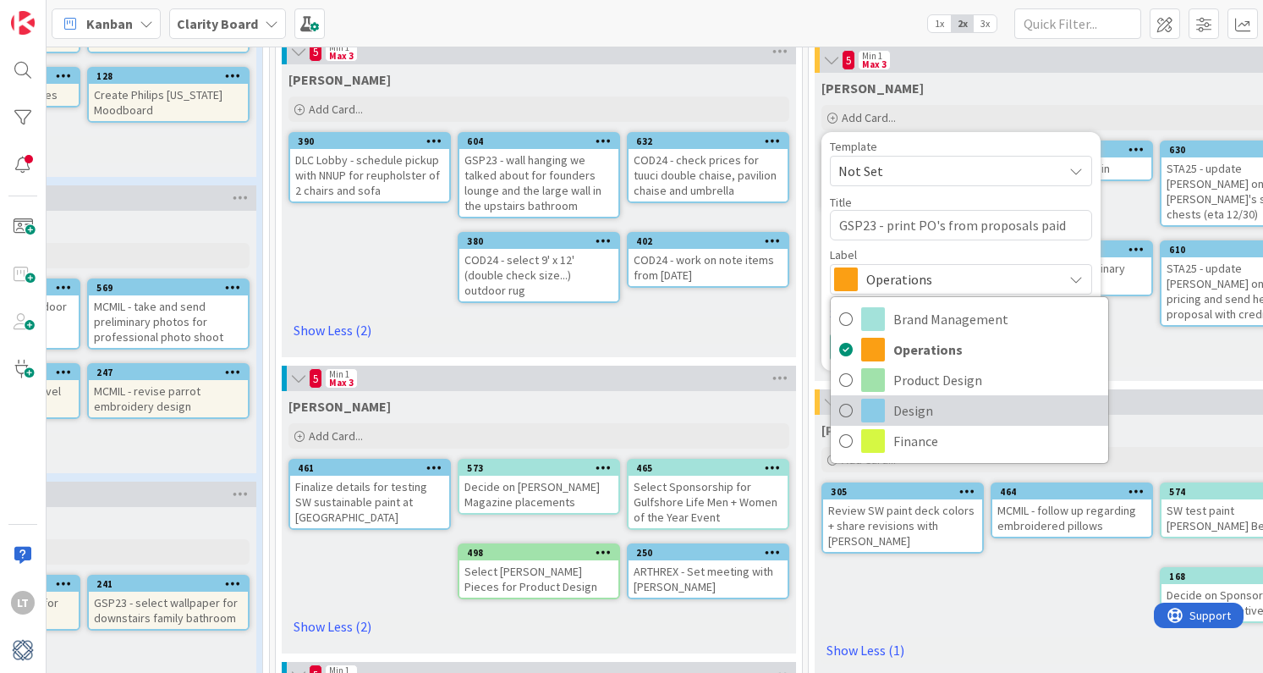
click at [870, 406] on span at bounding box center [873, 411] width 24 height 24
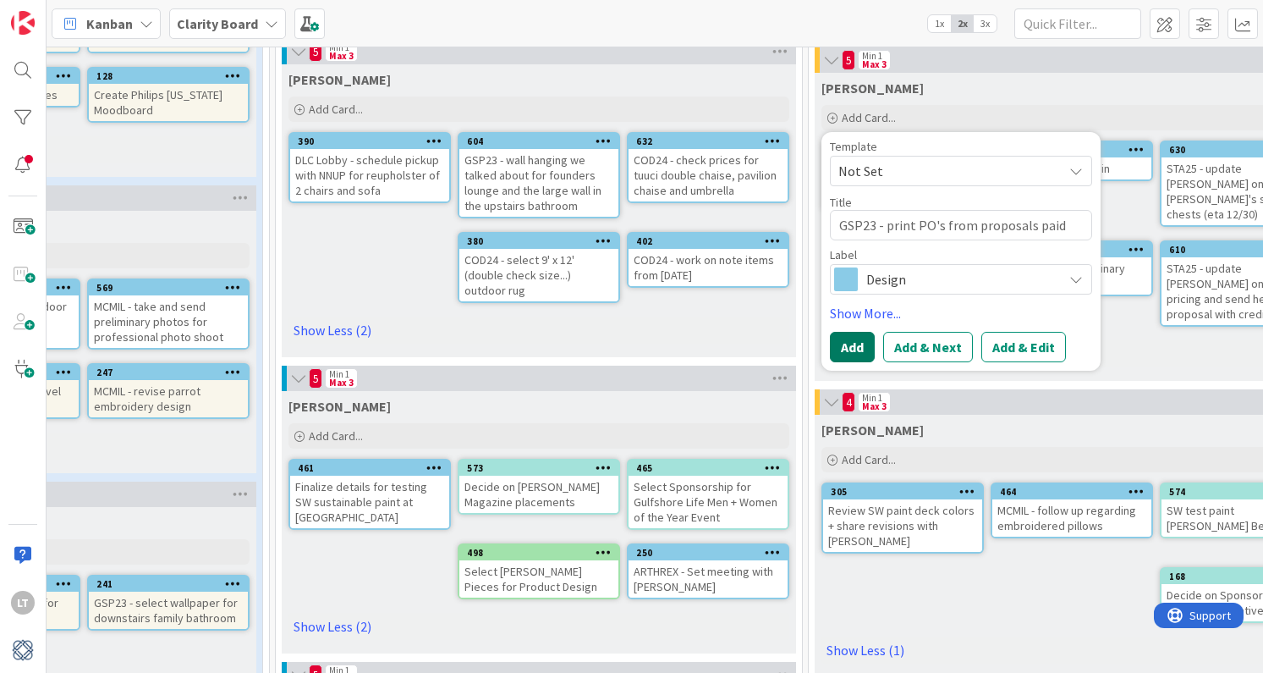
click at [860, 354] on button "Add" at bounding box center [852, 347] width 45 height 30
type textarea "x"
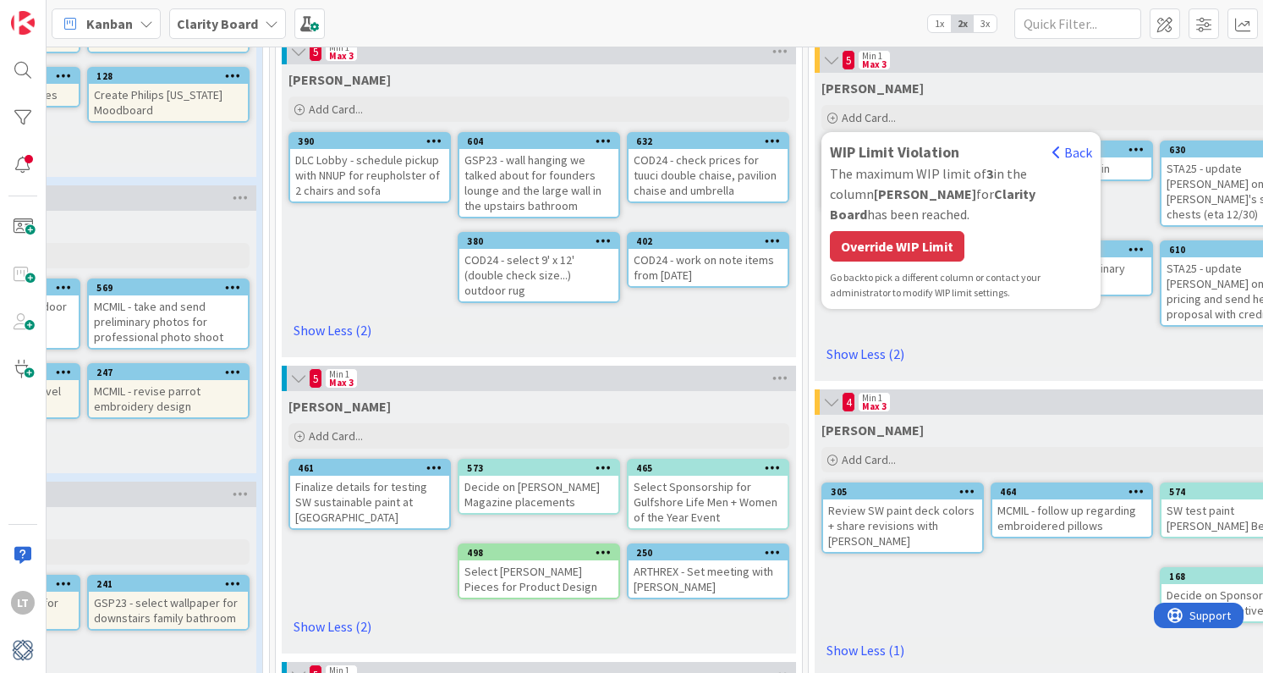
click at [894, 231] on div "Override WIP Limit" at bounding box center [897, 246] width 135 height 30
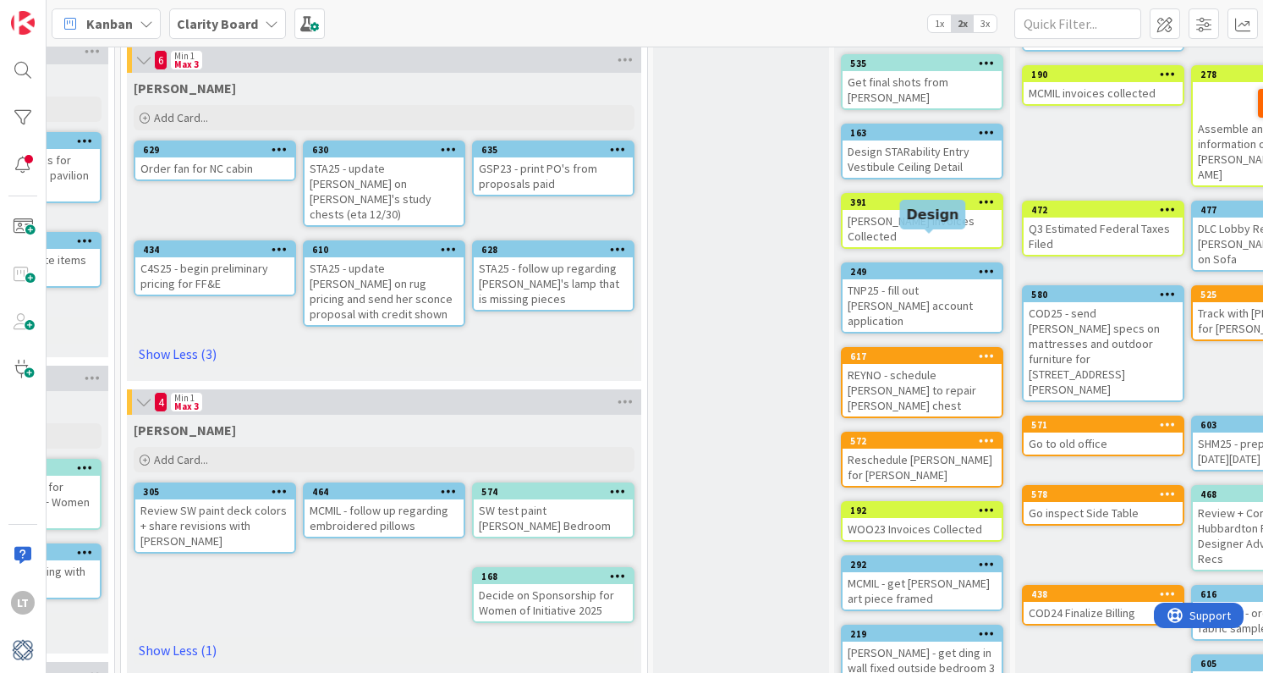
scroll to position [353, 1351]
